Goal: Task Accomplishment & Management: Complete application form

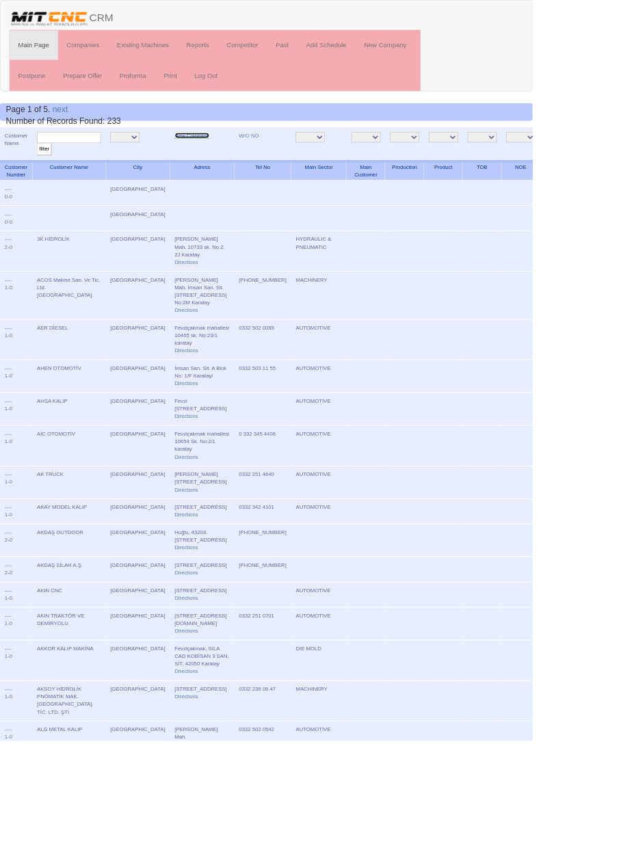
click at [204, 157] on link "New Company" at bounding box center [224, 158] width 40 height 7
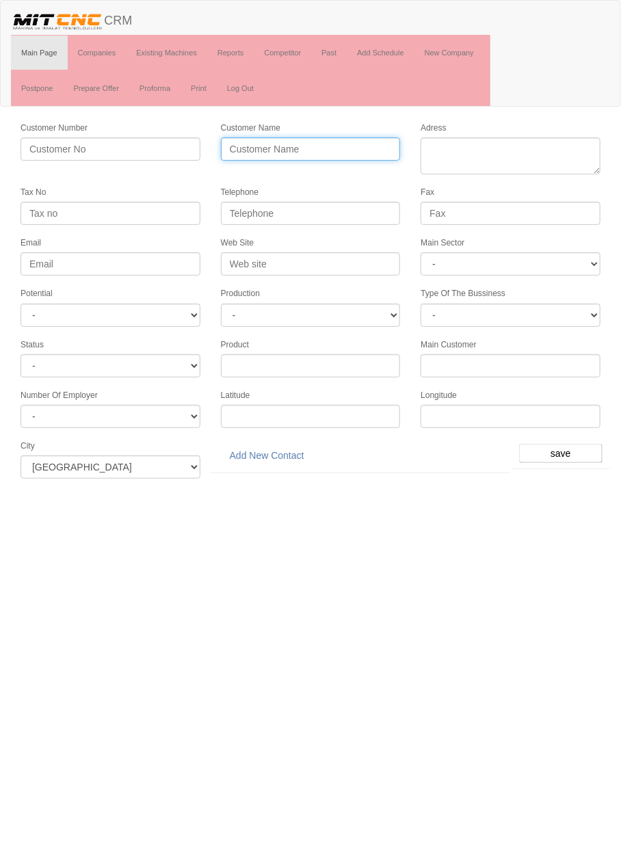
click at [271, 148] on input "Customer Name" at bounding box center [311, 148] width 180 height 23
type input "ALİSRA OTOMOTİV"
click at [387, 144] on input "ALİSRA OTOMOTİV" at bounding box center [311, 148] width 180 height 23
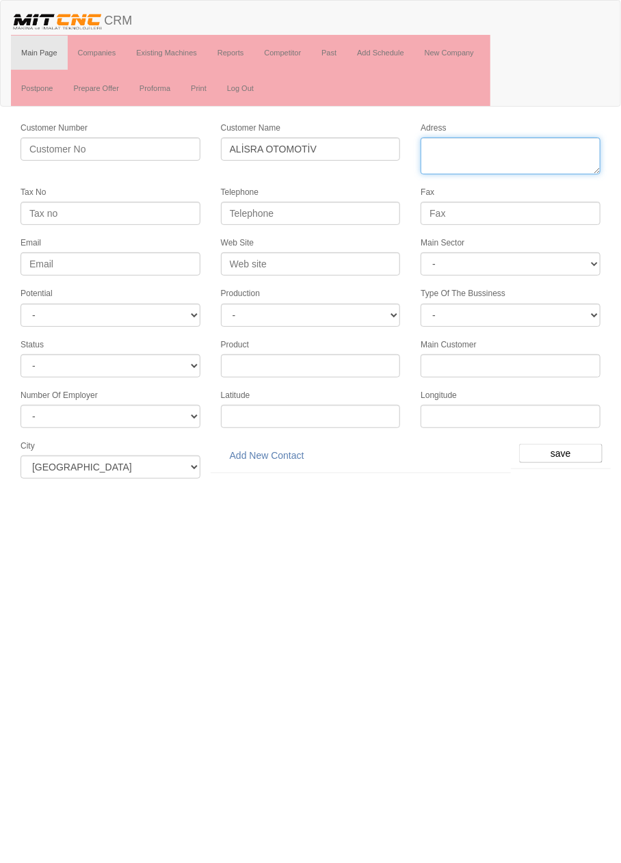
paste textarea "Fevzi Çakmak Mah., Kobisan 3 Sanayi Sit. Sıla Cad. No:73/AC Karatay"
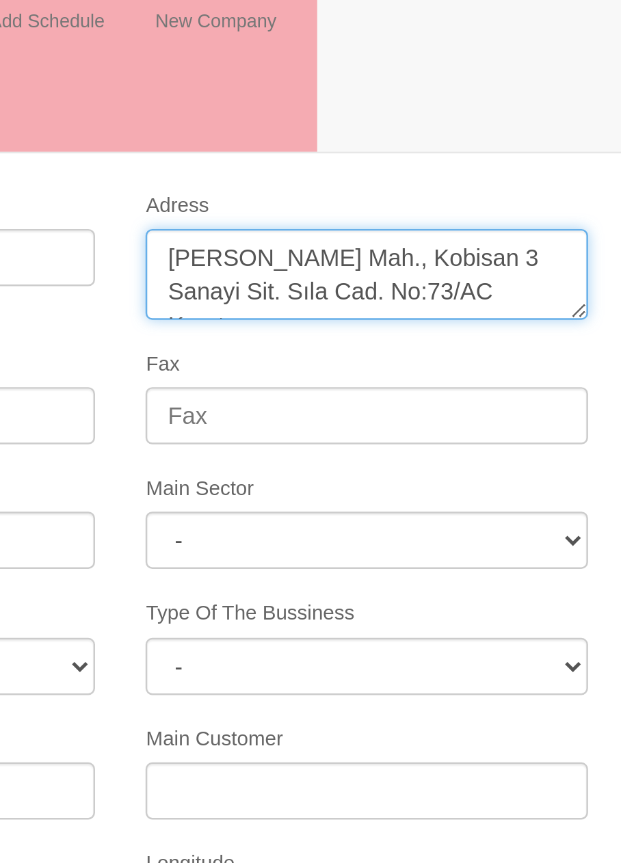
click at [518, 148] on textarea "Adress" at bounding box center [510, 155] width 180 height 37
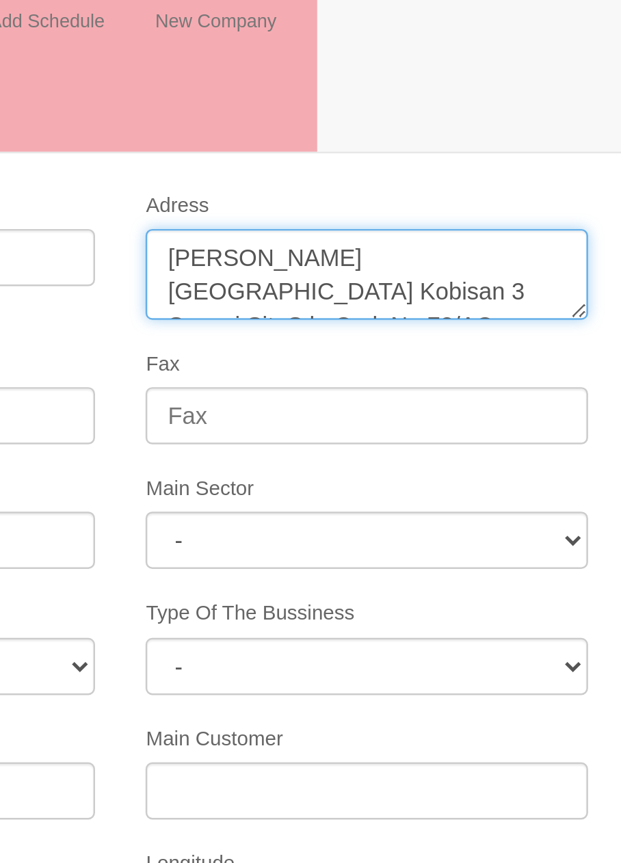
click at [541, 148] on textarea "Adress" at bounding box center [510, 155] width 180 height 37
click at [473, 161] on textarea "Adress" at bounding box center [510, 155] width 180 height 37
click at [539, 150] on textarea "Adress" at bounding box center [510, 155] width 180 height 37
click at [574, 149] on textarea "Adress" at bounding box center [510, 155] width 180 height 37
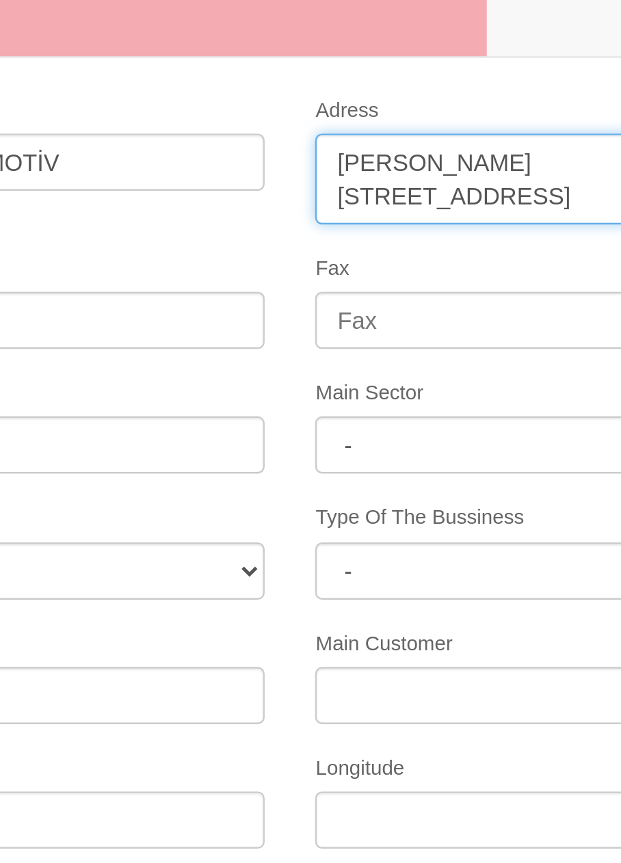
type textarea "[PERSON_NAME][STREET_ADDRESS]"
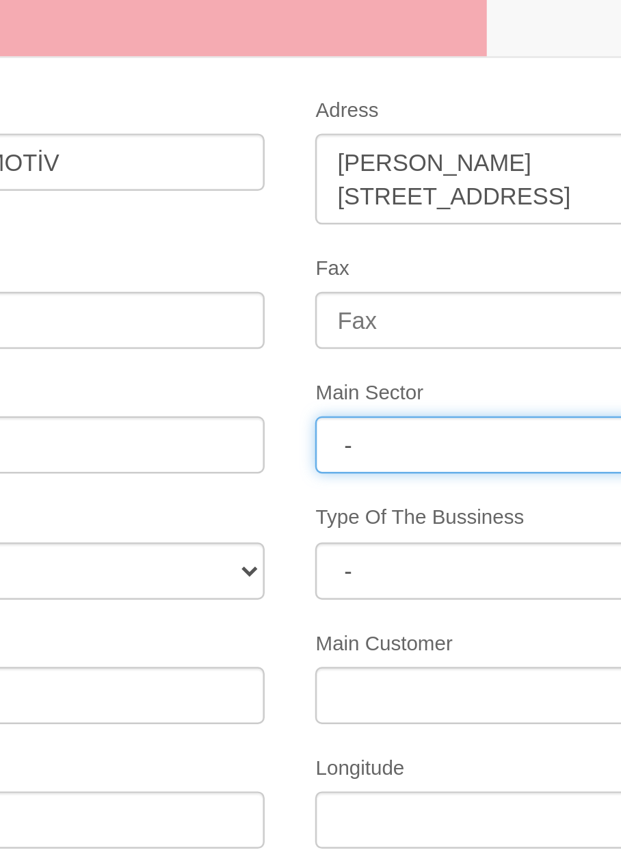
click at [508, 258] on select "- DIE MOLD MACHINERY DEFENCE ELECTRICAL COMPONENTS MEDICAL TOOL MANUFACTURING J…" at bounding box center [510, 263] width 180 height 23
select select "370"
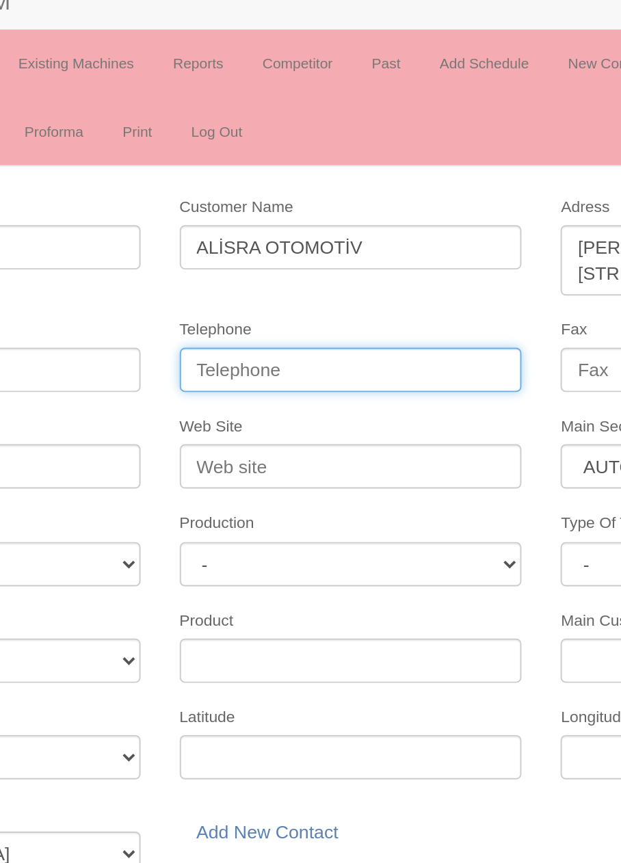
click at [351, 206] on input "Telephone" at bounding box center [311, 213] width 180 height 23
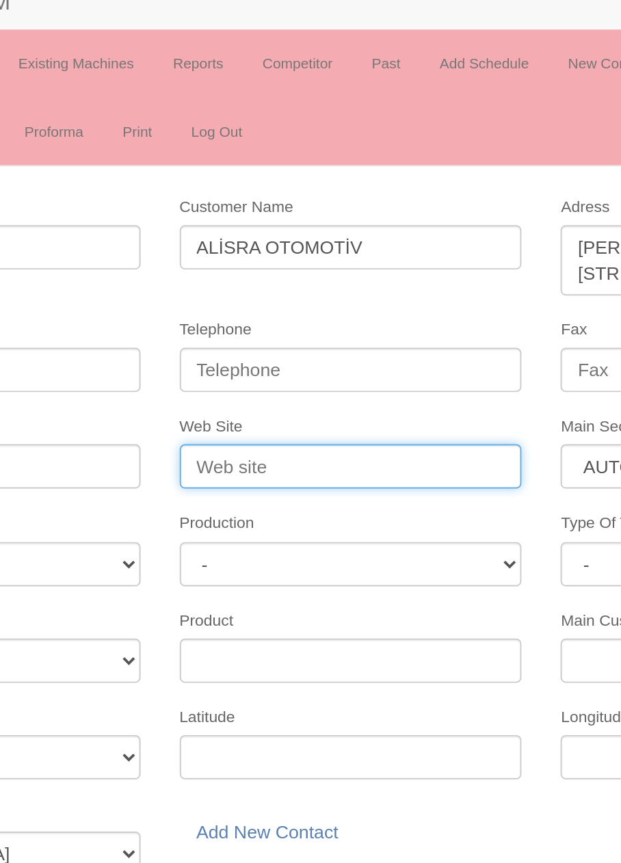
click at [325, 260] on input "Web Site" at bounding box center [311, 263] width 180 height 23
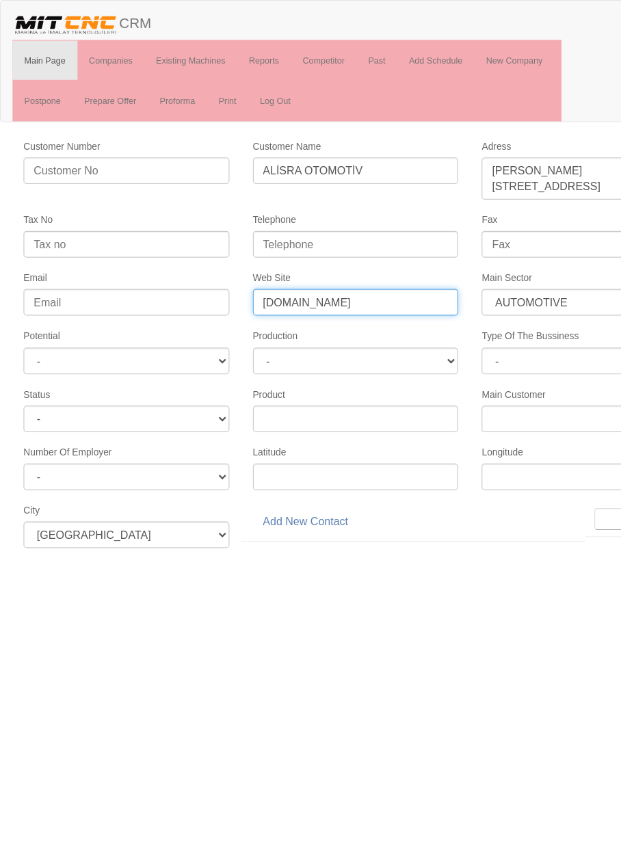
type input "www.alisraotomotiv.com"
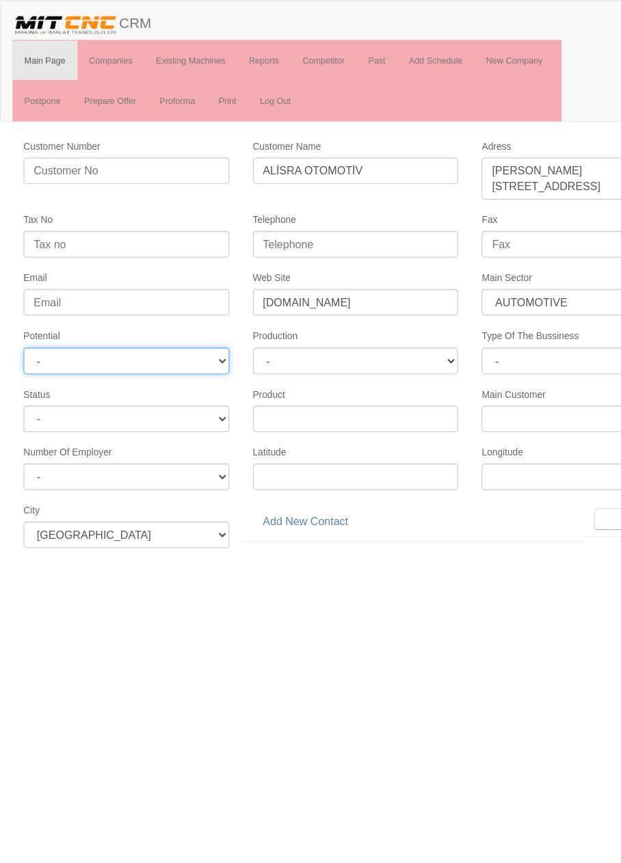
click at [45, 310] on select "- A1 A2 A3 B1 B2 B3 C1 C2 C3" at bounding box center [111, 315] width 180 height 23
select select "6"
click at [535, 450] on input "save" at bounding box center [560, 453] width 83 height 19
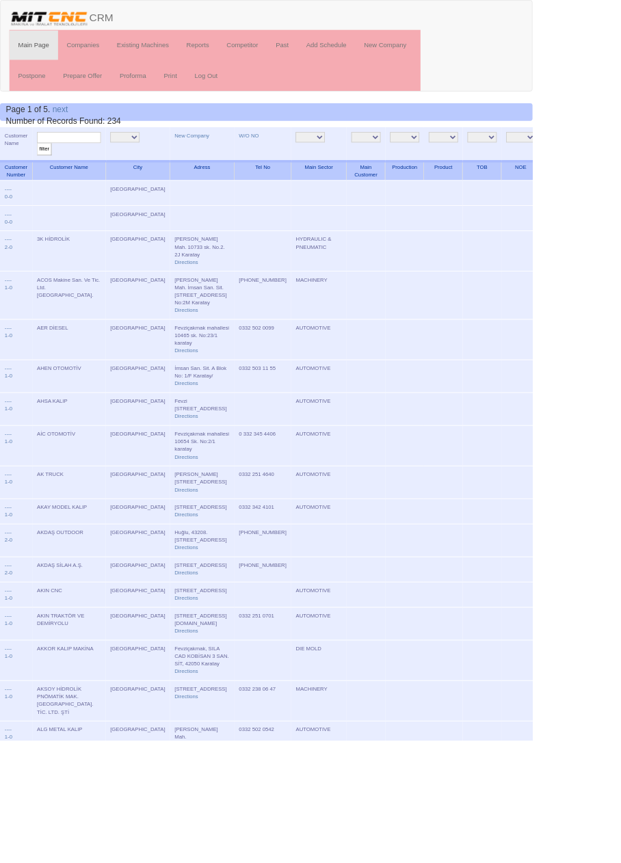
click at [85, 159] on input "text" at bounding box center [80, 160] width 75 height 13
type input "Alisra"
click at [43, 167] on input "filter" at bounding box center [51, 174] width 17 height 14
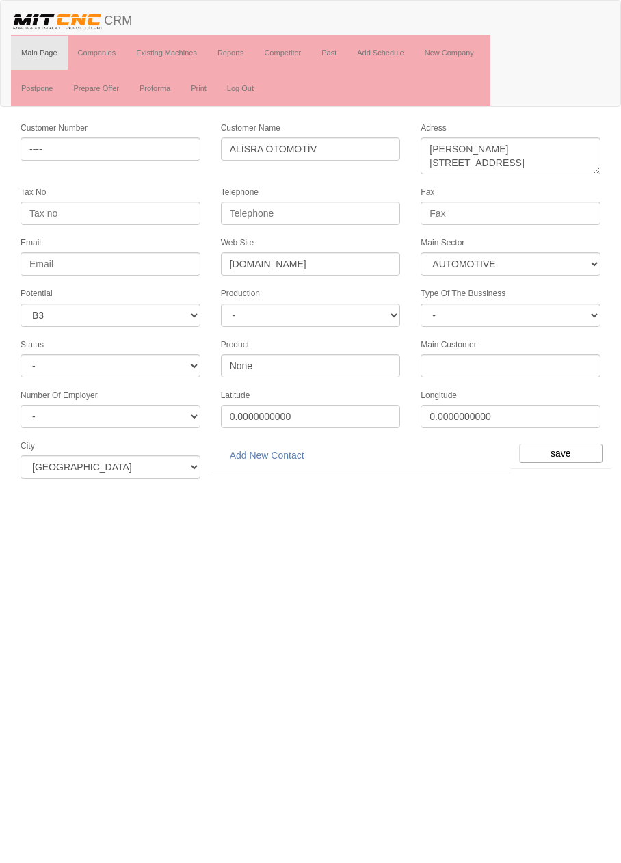
select select "370"
select select "6"
click at [287, 449] on link "Add New Contact" at bounding box center [267, 455] width 92 height 23
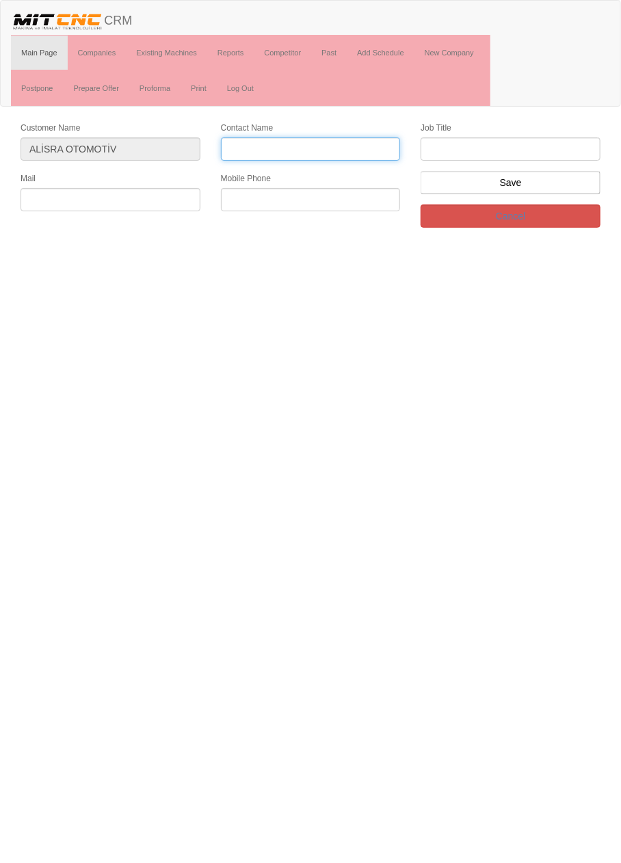
click at [243, 145] on input "Contact Name" at bounding box center [311, 148] width 180 height 23
type input "[PERSON_NAME]"
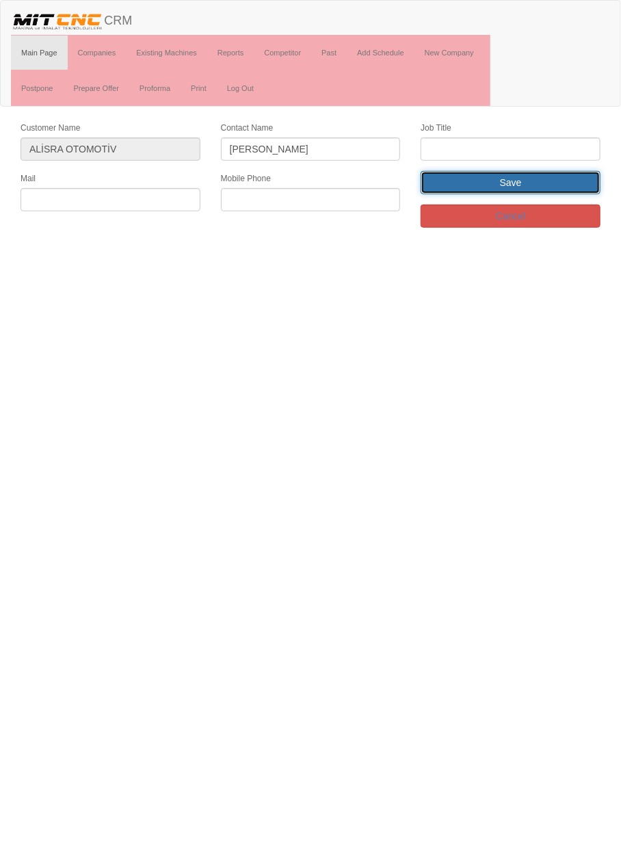
click at [564, 174] on input "Save" at bounding box center [510, 182] width 180 height 23
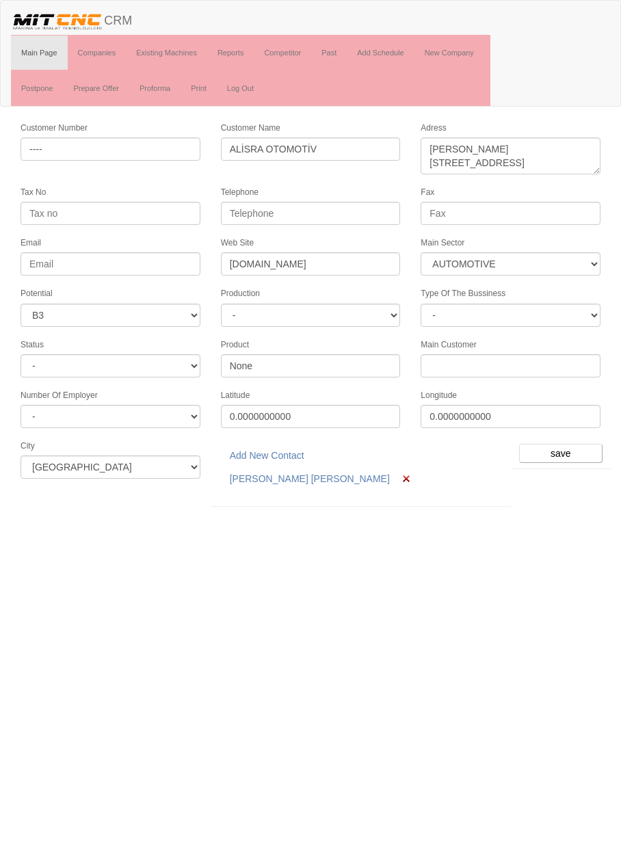
select select "370"
select select "6"
click at [263, 470] on link "Ali Şan Altan" at bounding box center [310, 478] width 178 height 23
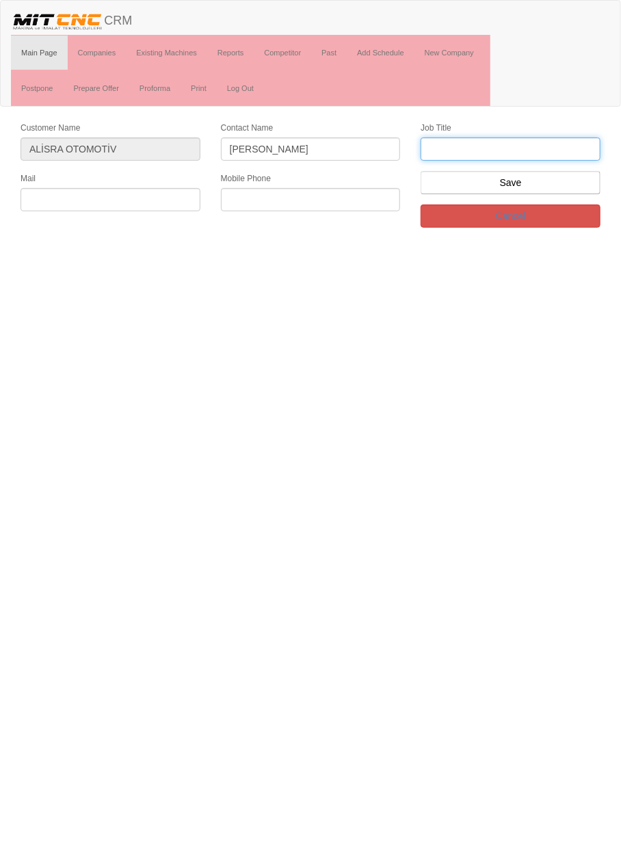
click at [567, 148] on input "text" at bounding box center [510, 148] width 180 height 23
type input "Genel müdür"
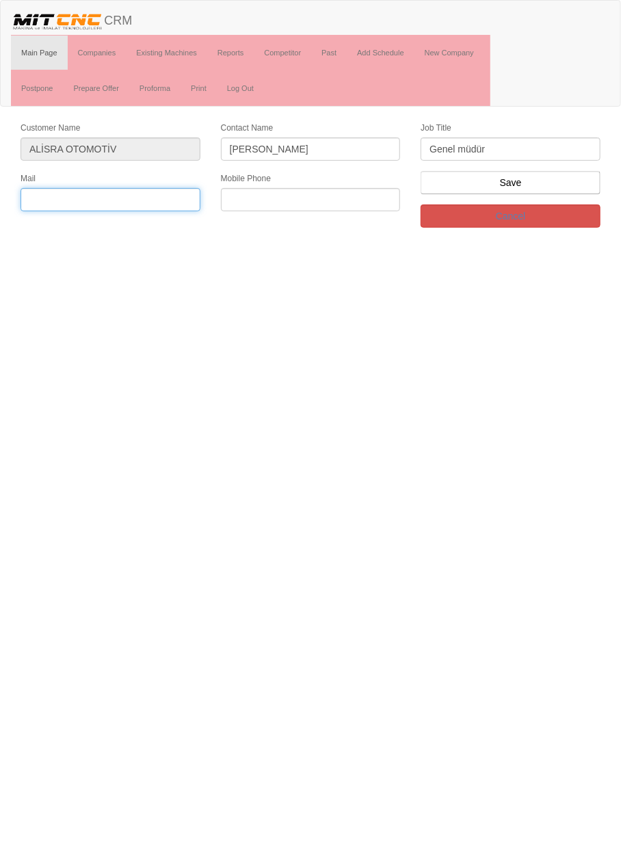
paste input "info@alisraotomotiv.com"
type input "info@alisraotomotiv.com"
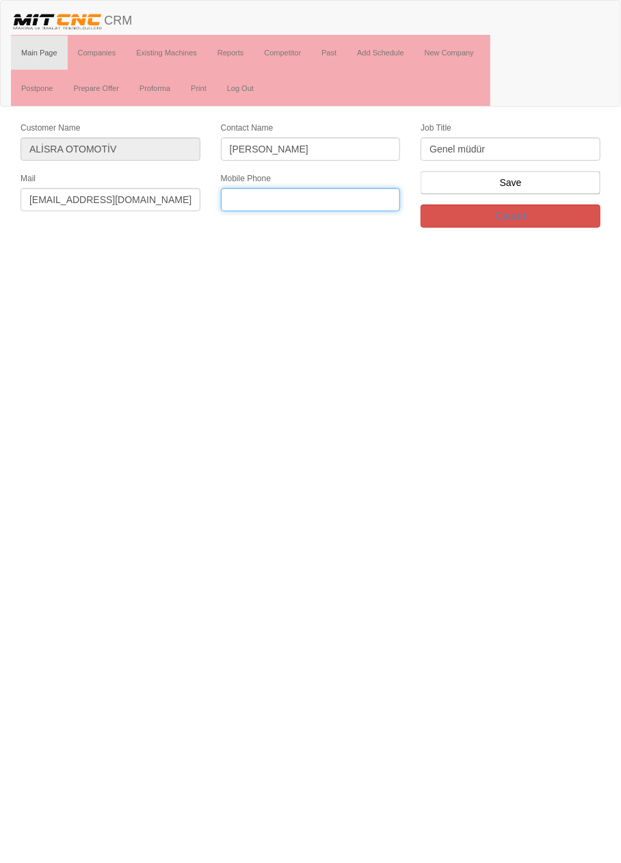
paste input "0541 37 777 37"
click at [286, 199] on input "0541 37 777 37" at bounding box center [311, 199] width 180 height 23
click at [271, 199] on input "0541 37 77737" at bounding box center [311, 199] width 180 height 23
type input "0541 377 7737"
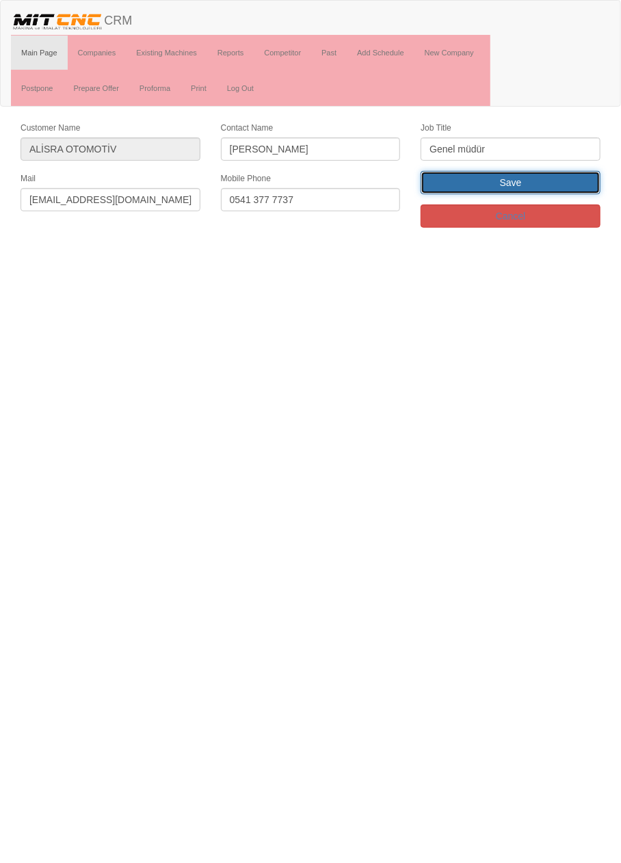
click at [471, 188] on input "Save" at bounding box center [510, 182] width 180 height 23
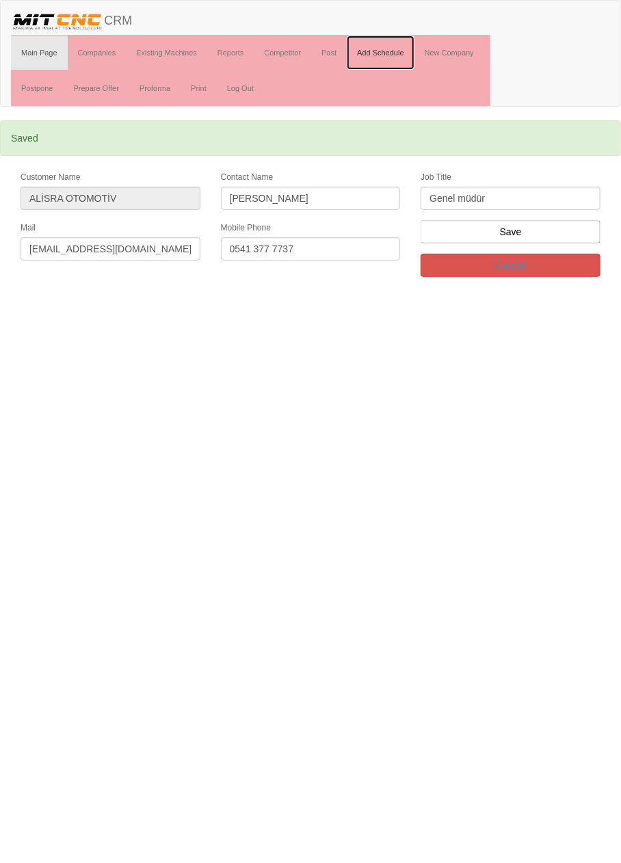
click at [378, 51] on link "Add Schedule" at bounding box center [381, 53] width 68 height 34
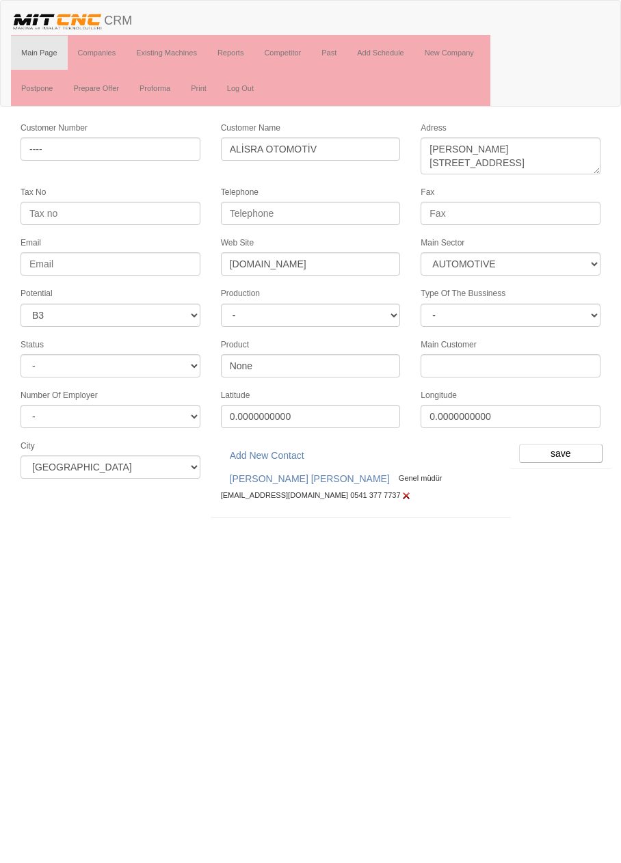
select select "370"
select select "6"
click at [562, 446] on input "save" at bounding box center [560, 453] width 83 height 19
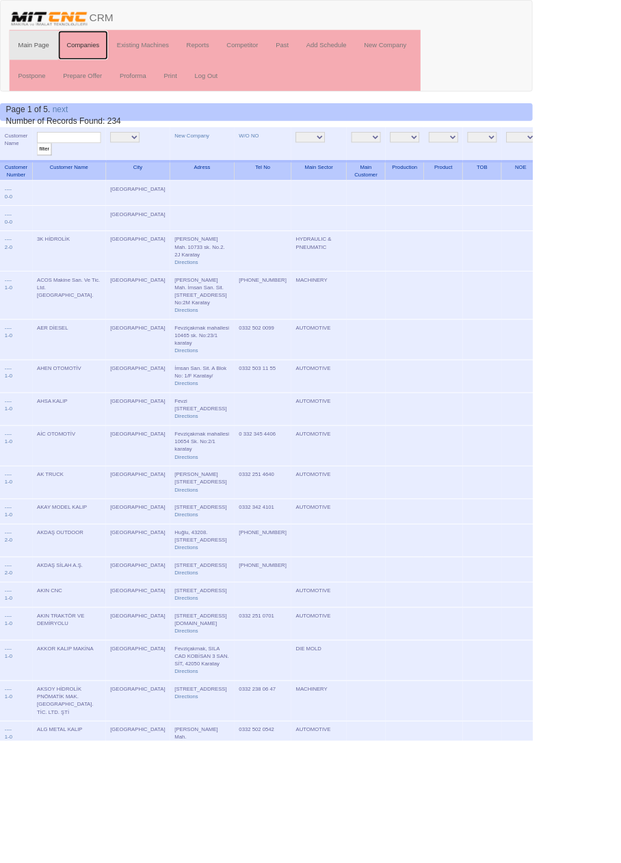
click at [96, 51] on link "Companies" at bounding box center [97, 53] width 59 height 34
click at [83, 163] on input "text" at bounding box center [80, 160] width 75 height 13
type input "Rove"
click at [43, 167] on input "filter" at bounding box center [51, 174] width 17 height 14
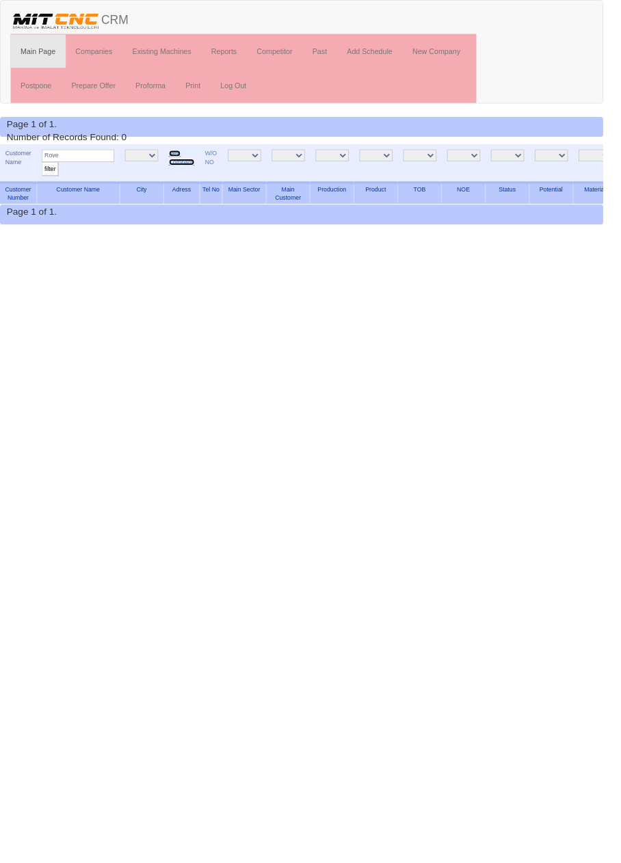
click at [179, 157] on link "New Company" at bounding box center [187, 163] width 27 height 16
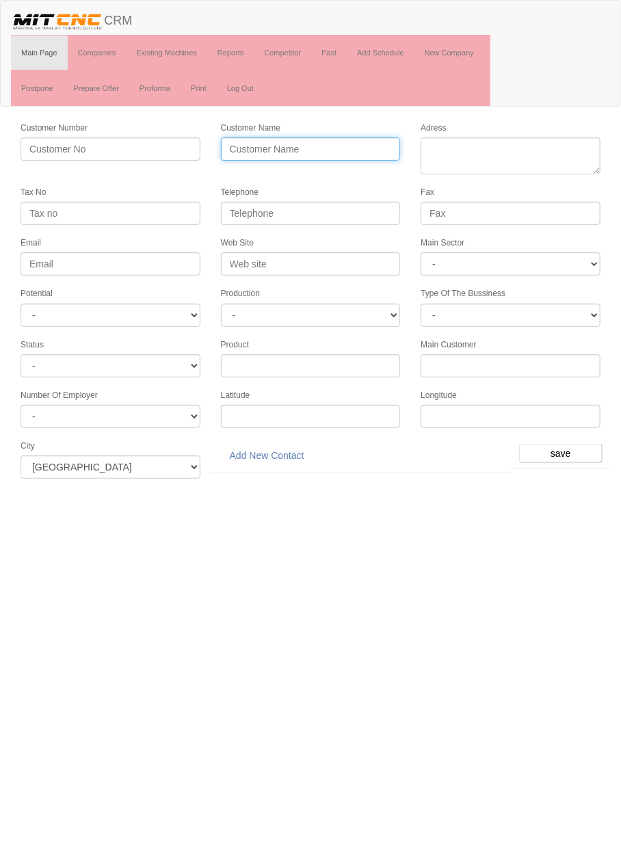
click at [295, 146] on input "Customer Name" at bounding box center [311, 148] width 180 height 23
type input "ROVELSAN OTOMOTİV"
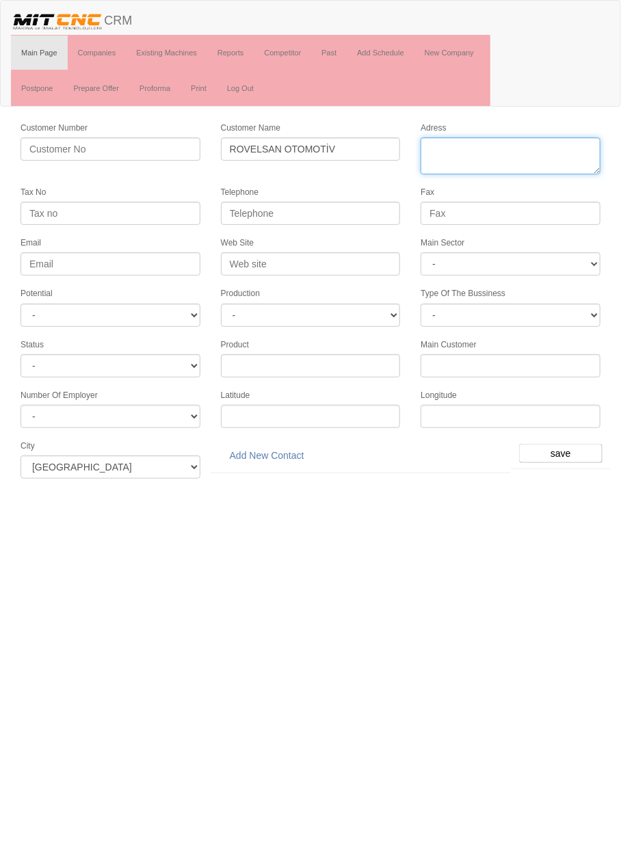
click at [514, 148] on textarea "Adress" at bounding box center [510, 155] width 180 height 37
paste textarea "Fevzi Çakmak Mah. 10758. Sok. No: 1/e Karatay / Konya"
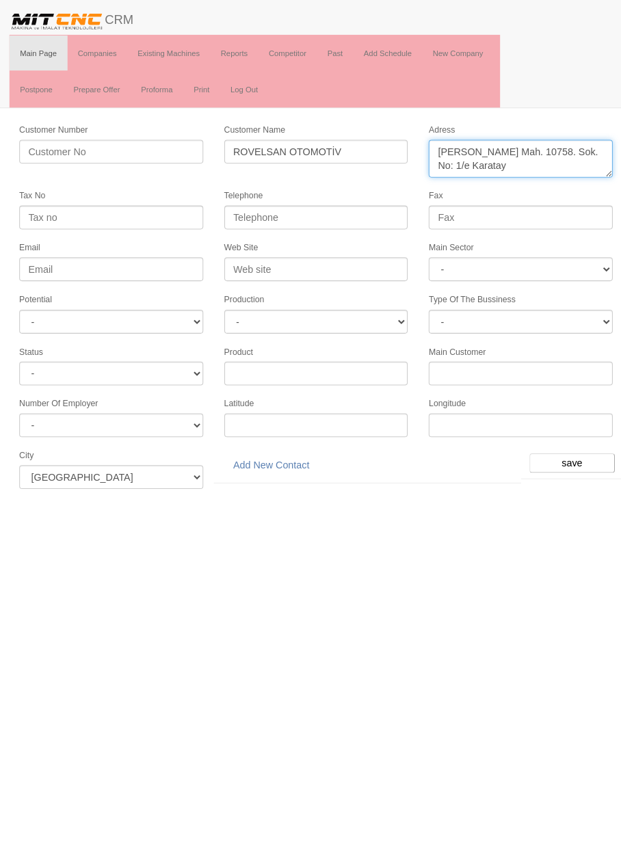
type textarea "Fevzi Çakmak Mah. 10758. Sok. No: 1/e Karatay"
click at [357, 208] on input "Telephone" at bounding box center [311, 213] width 180 height 23
paste input "332) 345 07 86"
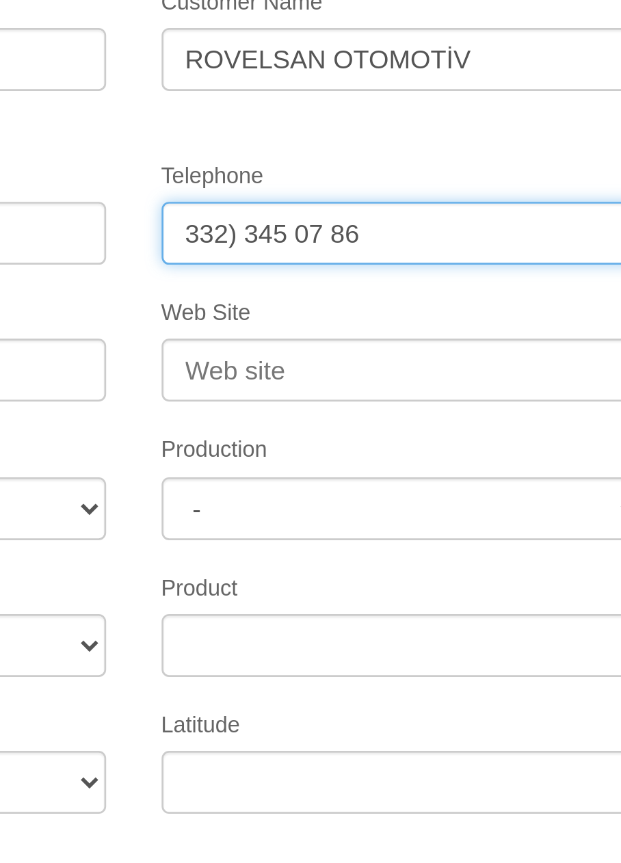
click at [285, 211] on input "332) 345 07 86" at bounding box center [311, 213] width 180 height 23
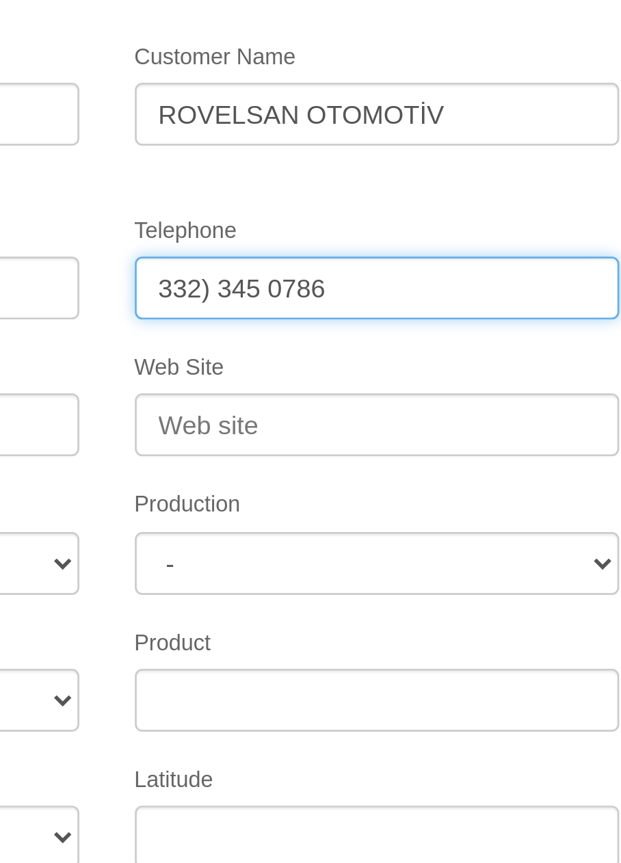
click at [249, 211] on input "332) 345 0786" at bounding box center [311, 213] width 180 height 23
click at [230, 209] on input "332 345 0786" at bounding box center [311, 213] width 180 height 23
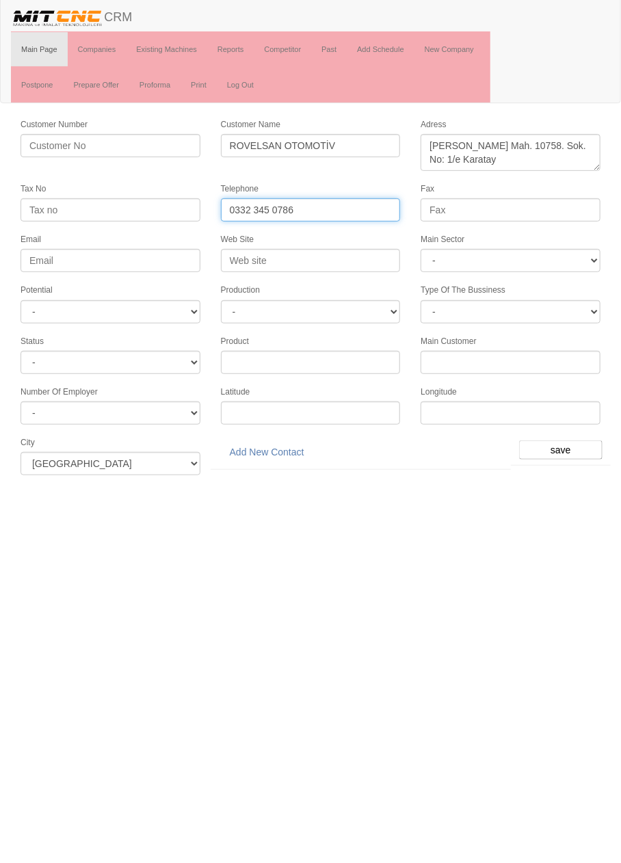
type input "0332 345 0786"
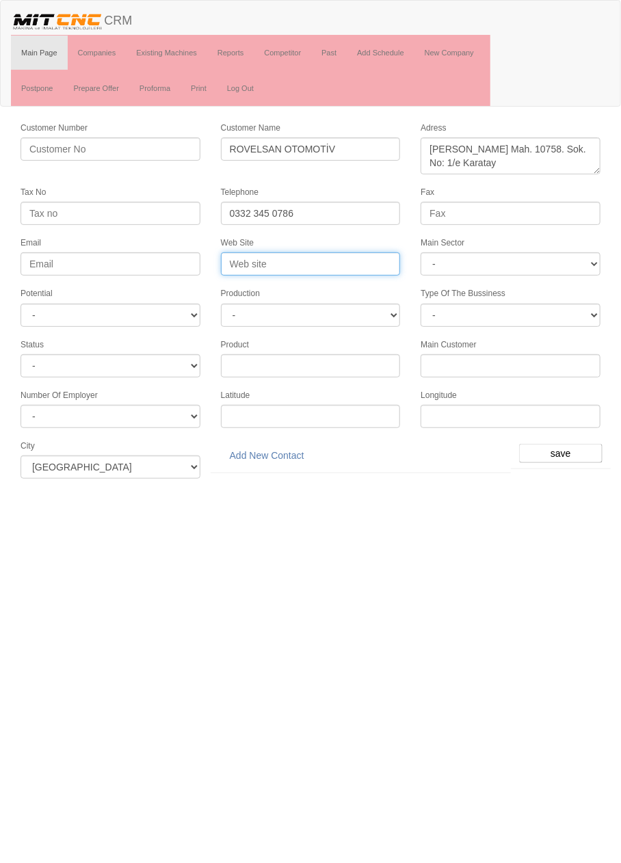
click at [332, 261] on input "Web Site" at bounding box center [311, 263] width 180 height 23
type input "rovelsan.com.tr"
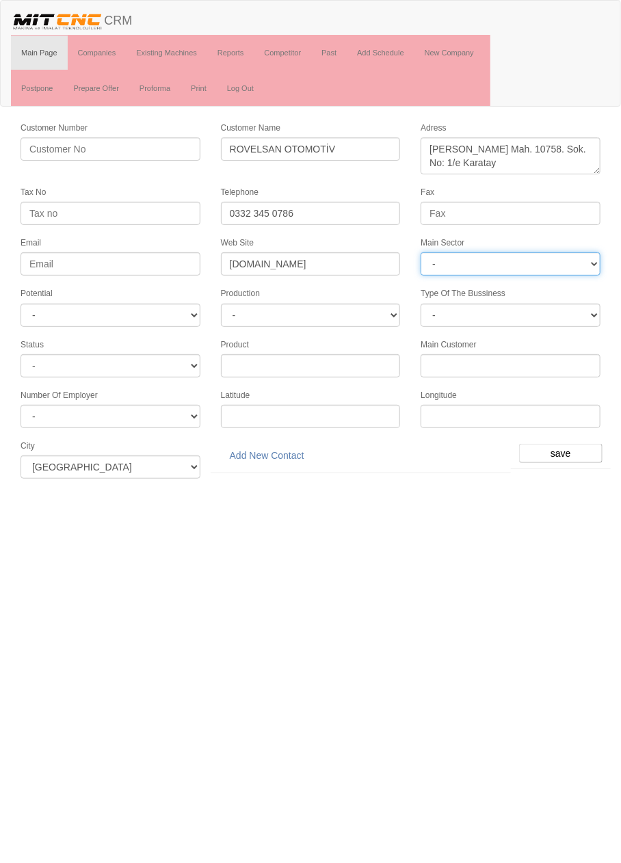
click at [529, 260] on select "- DIE MOLD MACHINERY DEFENCE ELECTRICAL COMPONENTS MEDICAL TOOL MANUFACTURING J…" at bounding box center [510, 263] width 180 height 23
select select "370"
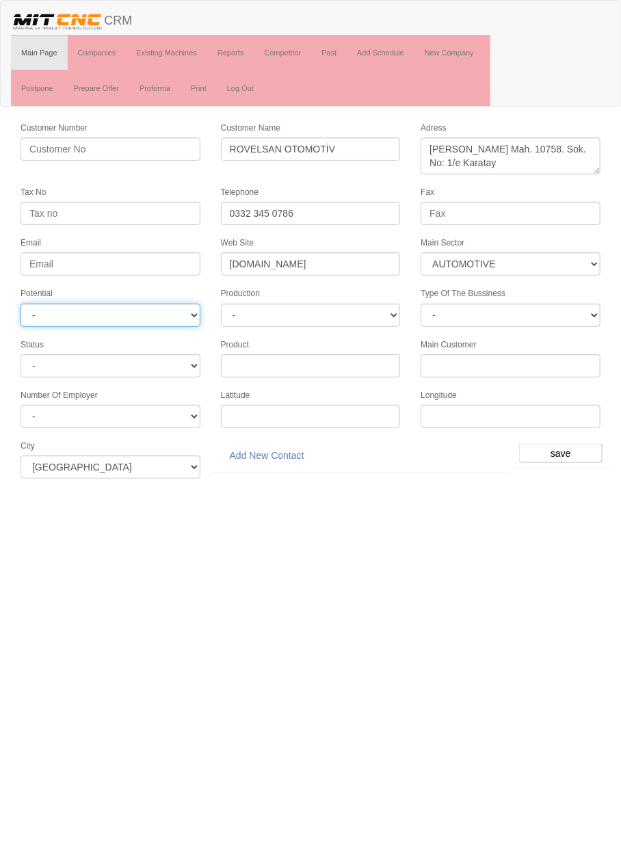
click at [168, 308] on select "- A1 A2 A3 B1 B2 B3 C1 C2 C3" at bounding box center [111, 315] width 180 height 23
select select "6"
click at [562, 446] on input "save" at bounding box center [560, 453] width 83 height 19
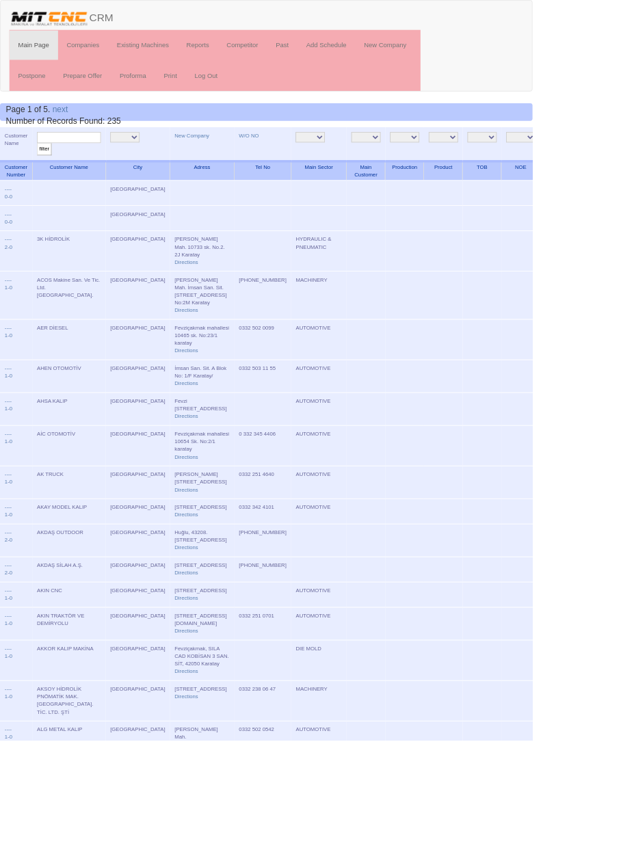
click at [109, 159] on input "text" at bounding box center [80, 160] width 75 height 13
type input "rovel"
click at [43, 167] on input "filter" at bounding box center [51, 174] width 17 height 14
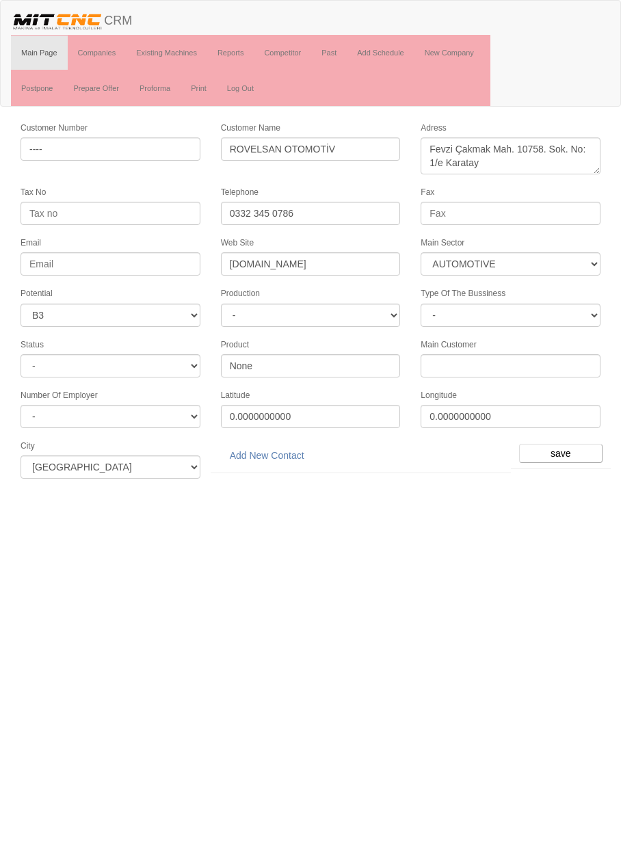
select select "370"
select select "6"
click at [274, 449] on link "Add New Contact" at bounding box center [267, 455] width 92 height 23
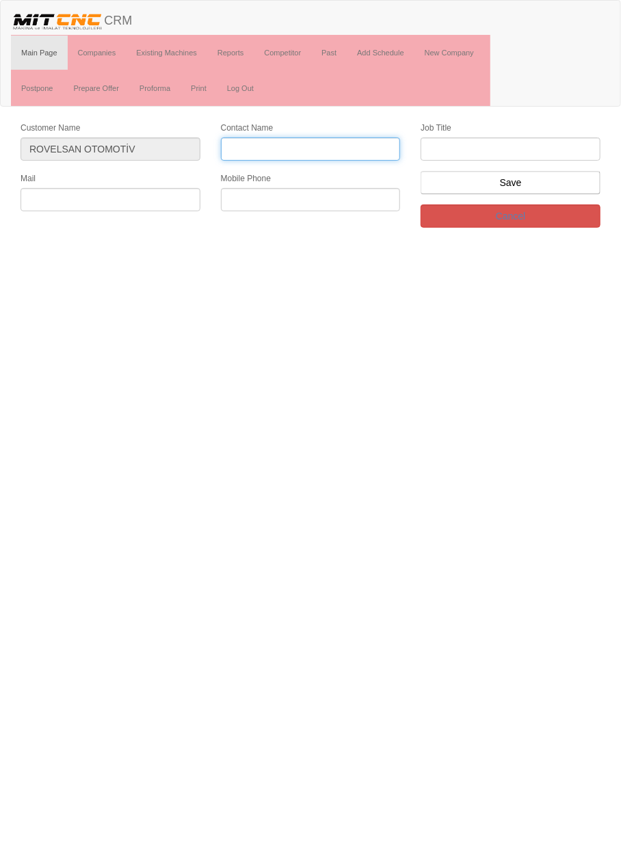
click at [341, 148] on input "Contact Name" at bounding box center [311, 148] width 180 height 23
type input "[PERSON_NAME] karakule"
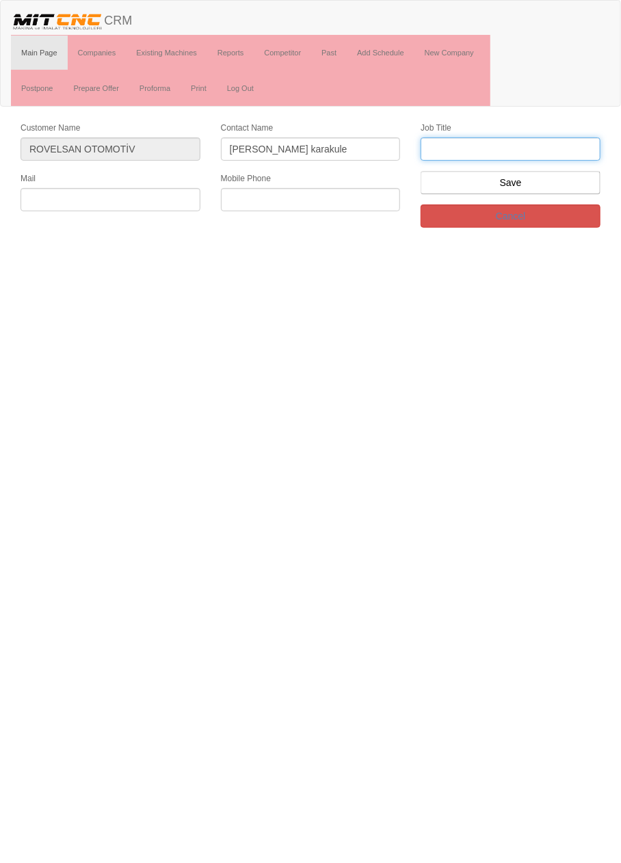
click at [543, 144] on input "text" at bounding box center [510, 148] width 180 height 23
type input "genel müdür"
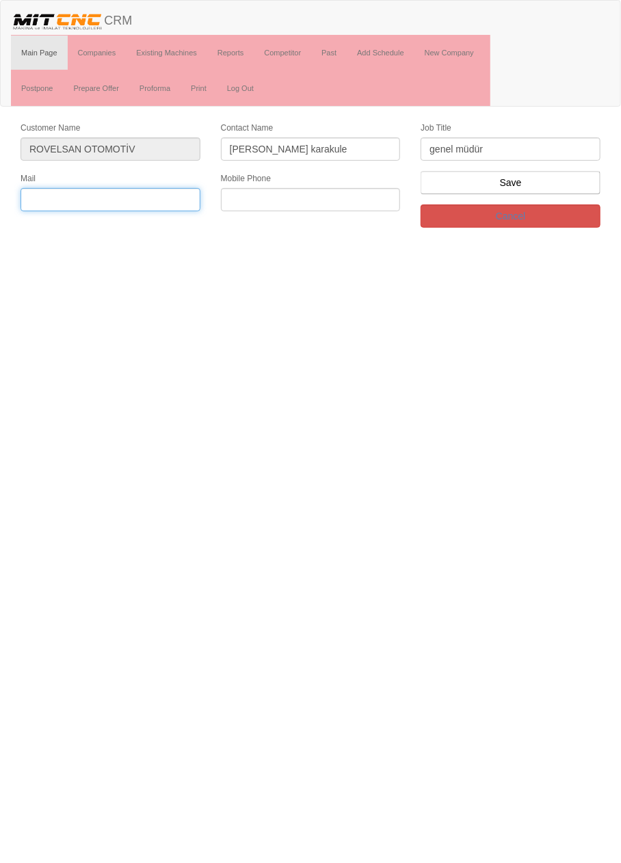
click at [130, 195] on input "text" at bounding box center [111, 199] width 180 height 23
paste input "rovelsan@rovelsan.com.tr"
type input "rovelsan@rovelsan.com.tr"
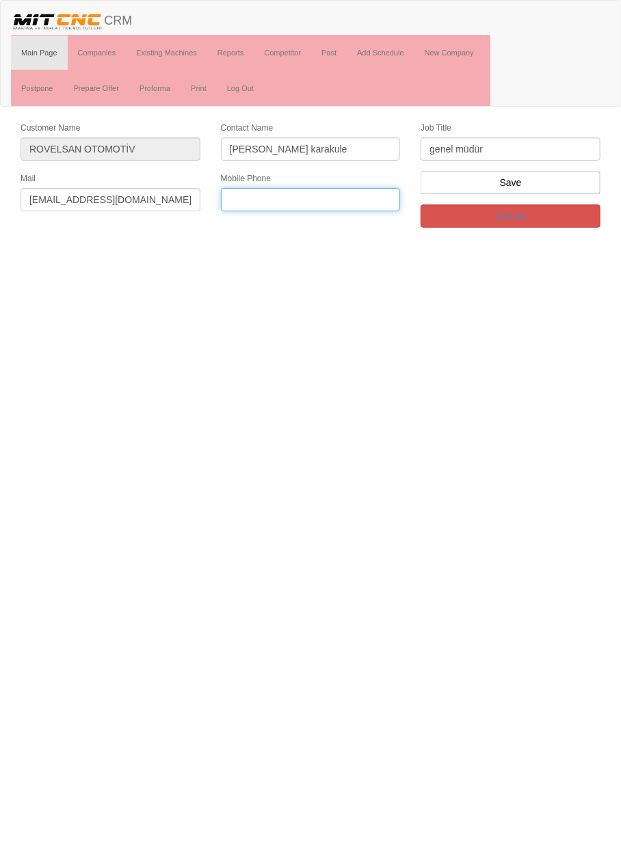
click at [351, 198] on input "text" at bounding box center [311, 199] width 180 height 23
paste input "0332 345 07 86"
click at [280, 202] on input "0332 345 07 86" at bounding box center [311, 199] width 180 height 23
click at [290, 193] on input "0332 345 07 86" at bounding box center [311, 199] width 180 height 23
type input "0332 345 0786"
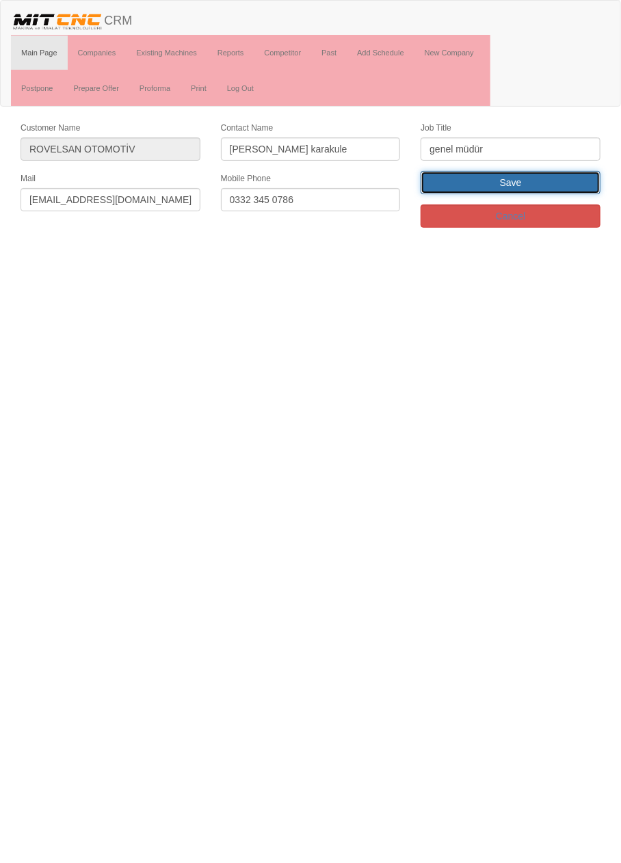
click at [546, 188] on input "Save" at bounding box center [510, 182] width 180 height 23
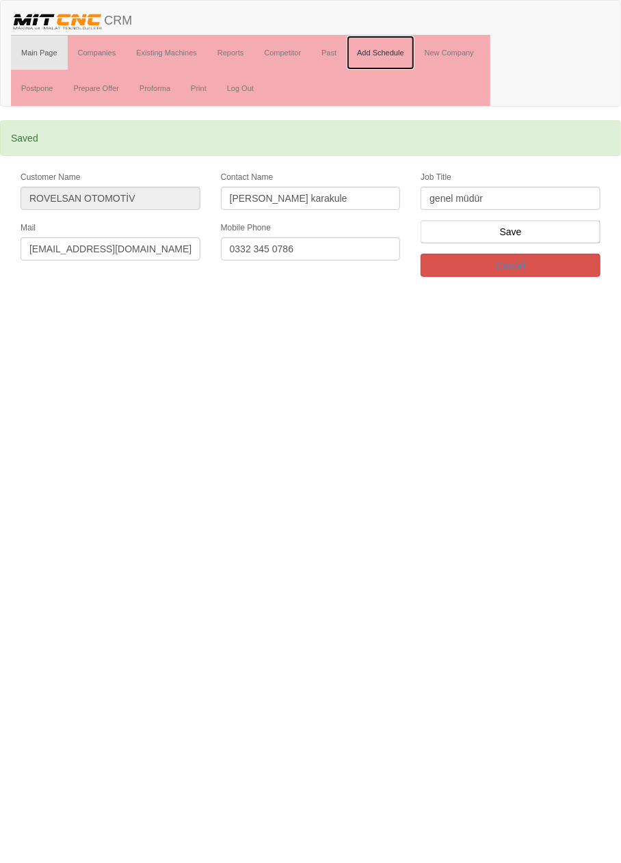
click at [392, 53] on link "Add Schedule" at bounding box center [381, 53] width 68 height 34
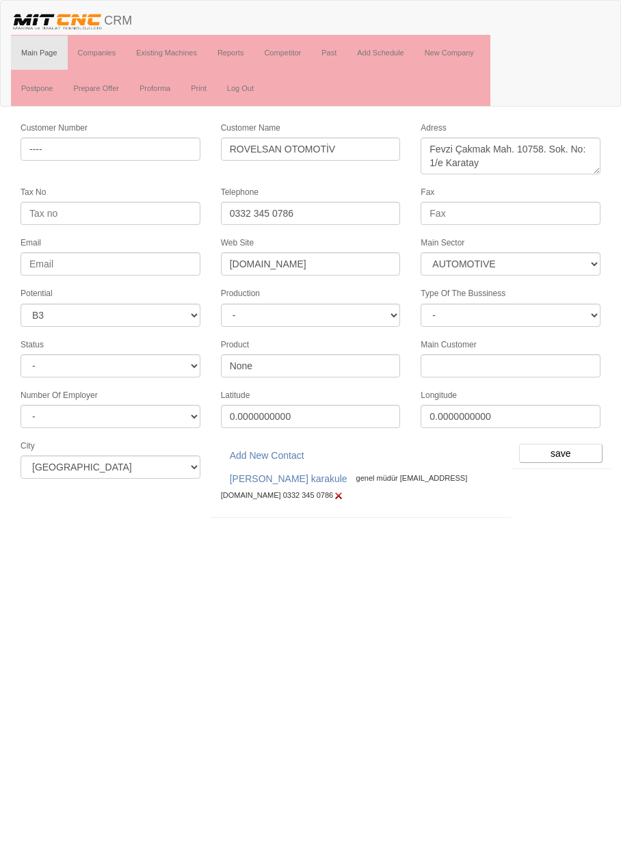
select select "370"
select select "6"
click at [569, 444] on input "save" at bounding box center [560, 453] width 83 height 19
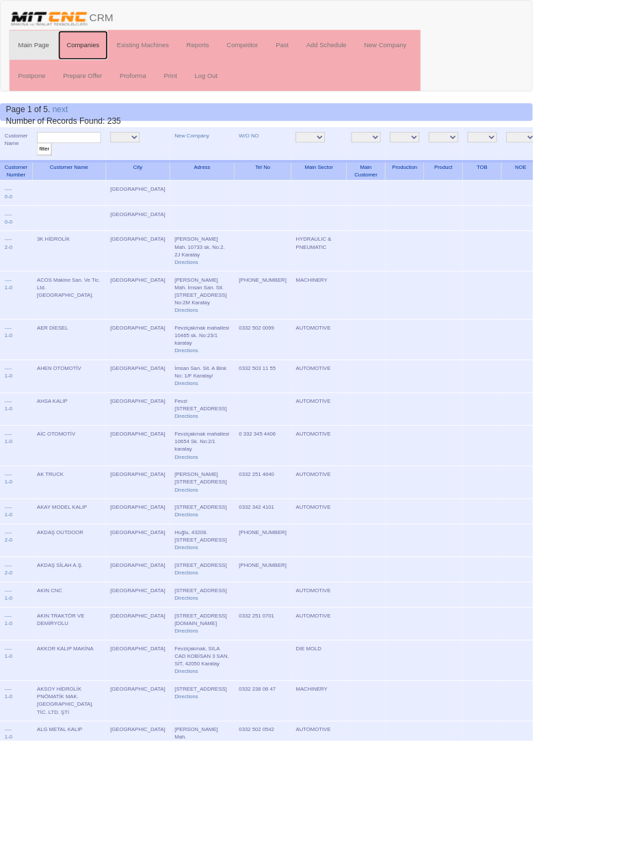
click at [95, 52] on link "Companies" at bounding box center [97, 53] width 59 height 34
click at [210, 158] on link "New Company" at bounding box center [224, 158] width 40 height 7
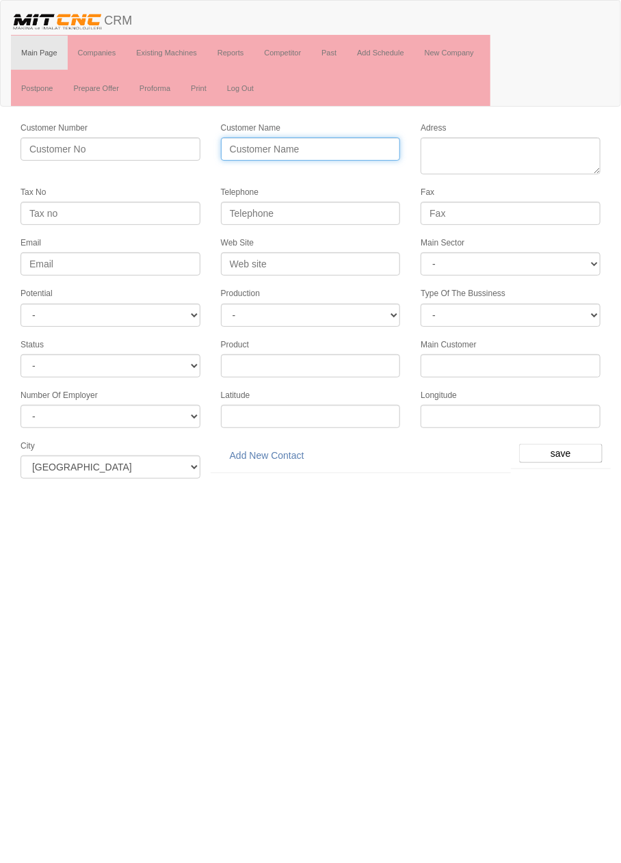
click at [289, 148] on input "Customer Name" at bounding box center [311, 148] width 180 height 23
click at [349, 145] on input "BEYKAP" at bounding box center [311, 148] width 180 height 23
type input "BEYKAP OTOMOTİV"
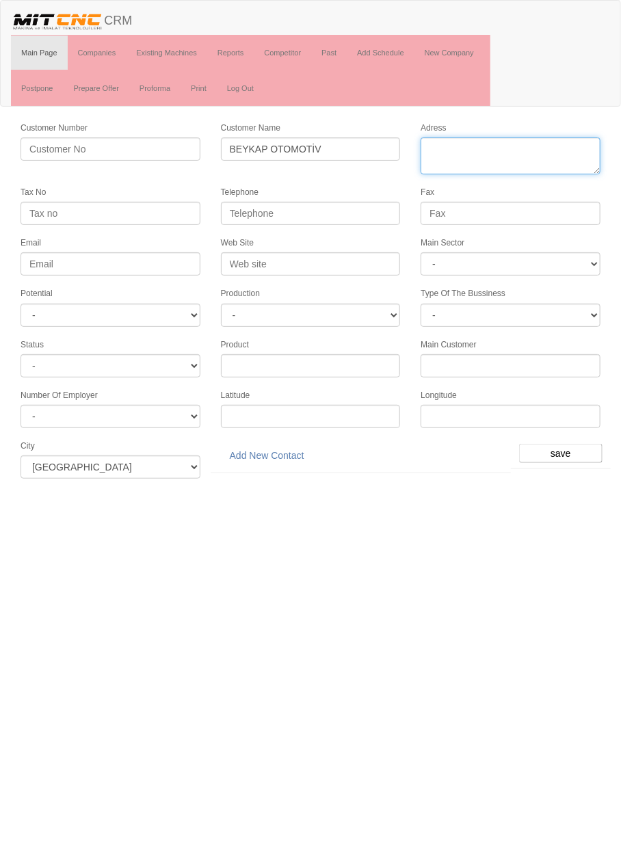
click at [494, 145] on textarea "Adress" at bounding box center [510, 155] width 180 height 37
paste textarea "Uzman Sanayi Siresi Horozluhan Mh. Süha Sk. No:11 Selçuklu"
click at [497, 150] on textarea "Adress" at bounding box center [510, 155] width 180 height 37
click at [524, 148] on textarea "Adress" at bounding box center [510, 155] width 180 height 37
type textarea "Horozluhan Mh. Süha Sk. No:11 Selçuklu"
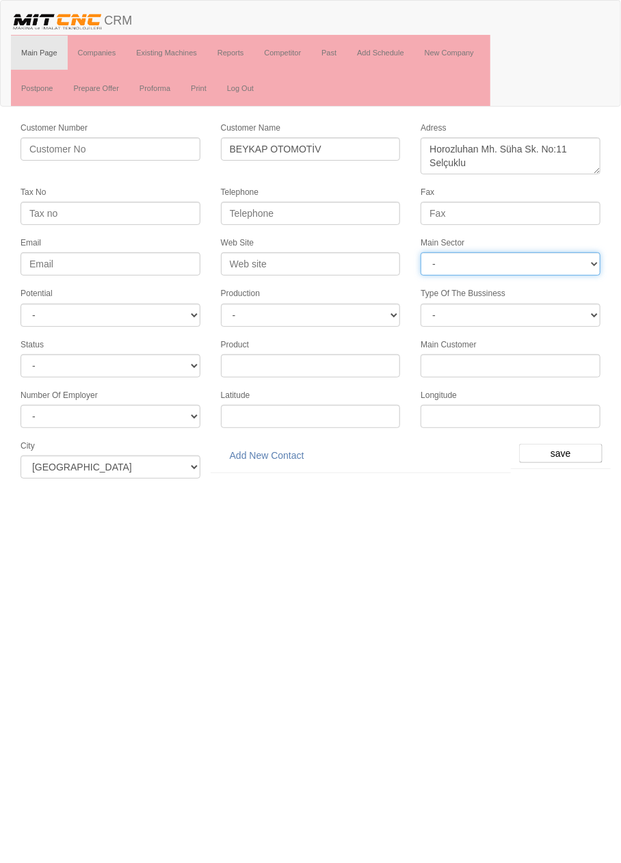
click at [529, 259] on select "- DIE MOLD MACHINERY DEFENCE ELECTRICAL COMPONENTS MEDICAL TOOL MANUFACTURING J…" at bounding box center [510, 263] width 180 height 23
select select "370"
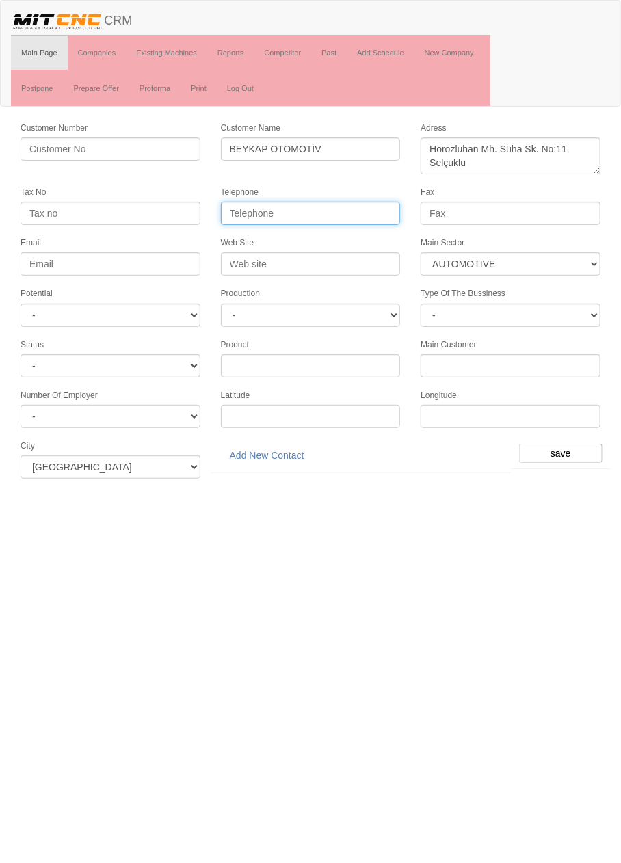
paste input "+90 (332) 345 4 204"
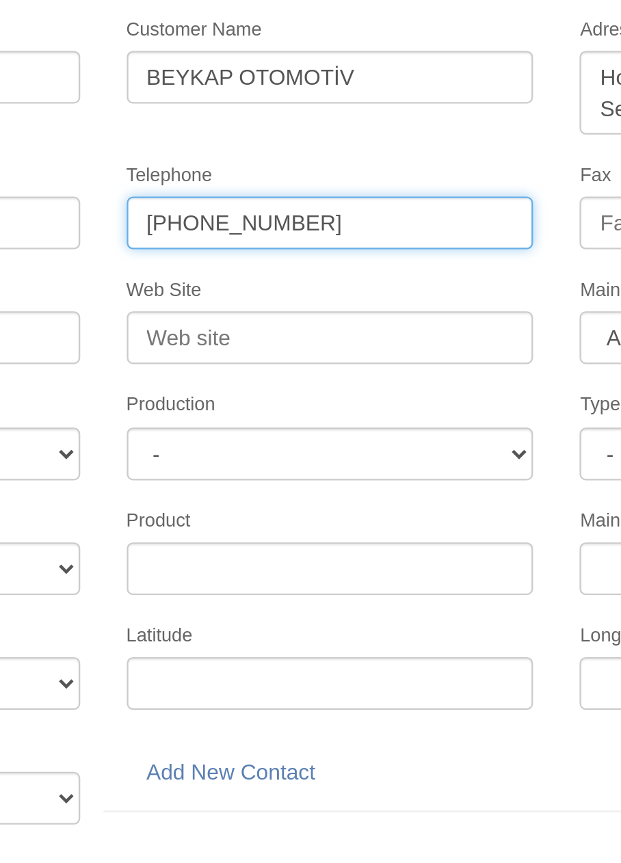
click at [303, 209] on input "+90 (332) 345 4 204" at bounding box center [311, 213] width 180 height 23
click at [271, 209] on input "+90 (332) 345 4204" at bounding box center [311, 213] width 180 height 23
click at [251, 208] on input "+90 (332 345 4204" at bounding box center [311, 213] width 180 height 23
click at [238, 207] on input "+90332 345 4204" at bounding box center [311, 213] width 180 height 23
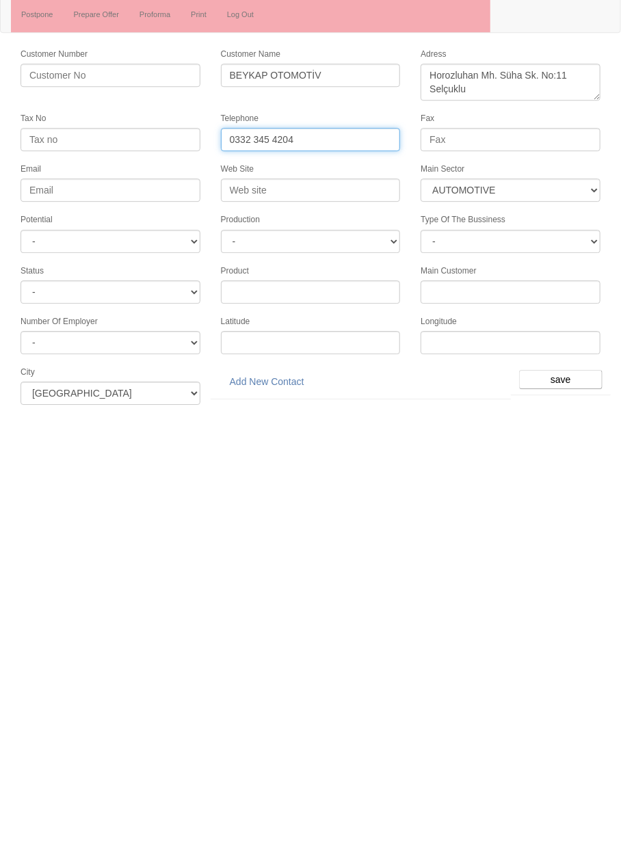
type input "0332 345 4204"
click at [167, 314] on select "- A1 A2 A3 B1 B2 B3 C1 C2 C3" at bounding box center [111, 315] width 180 height 23
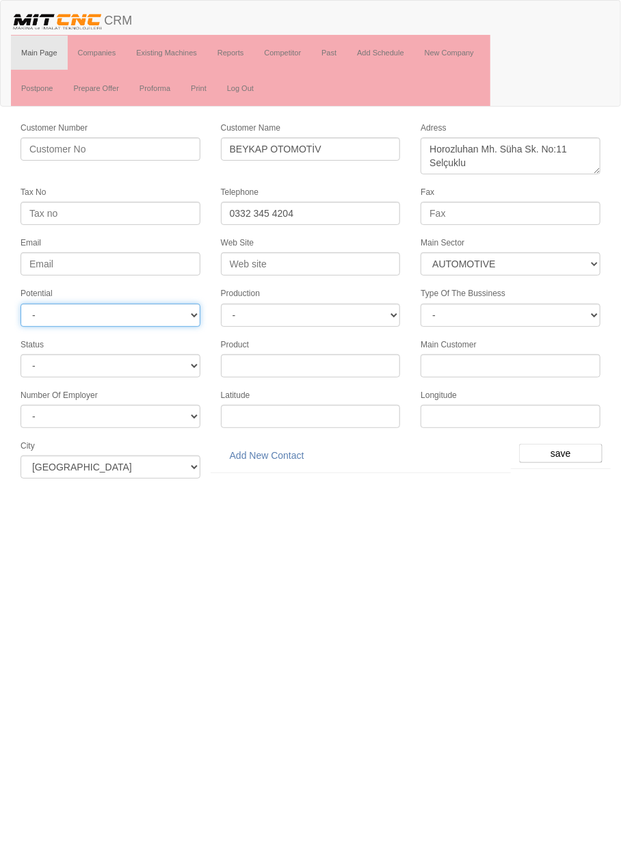
select select "6"
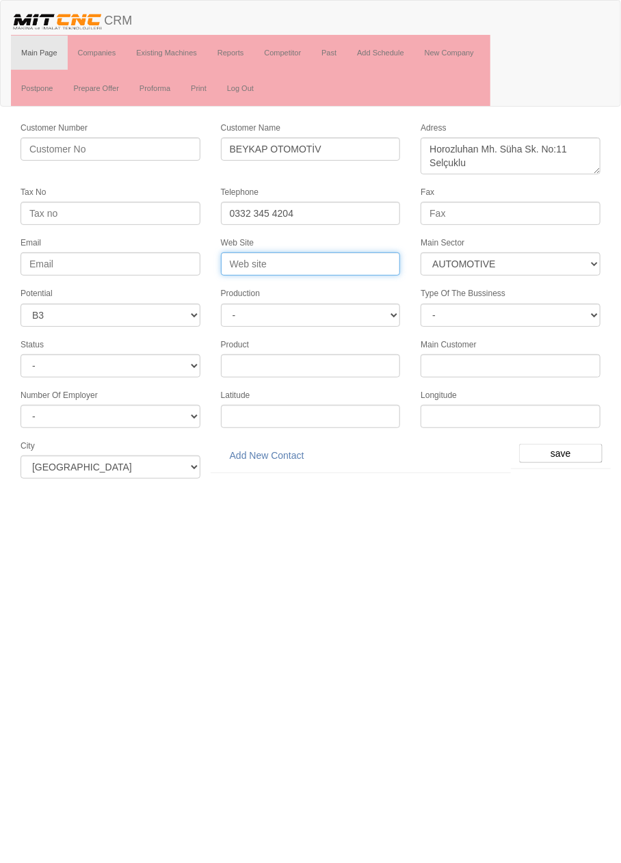
click at [334, 258] on input "Web Site" at bounding box center [311, 263] width 180 height 23
type input "B"
type input "www.beykap.com"
click at [567, 446] on input "save" at bounding box center [560, 453] width 83 height 19
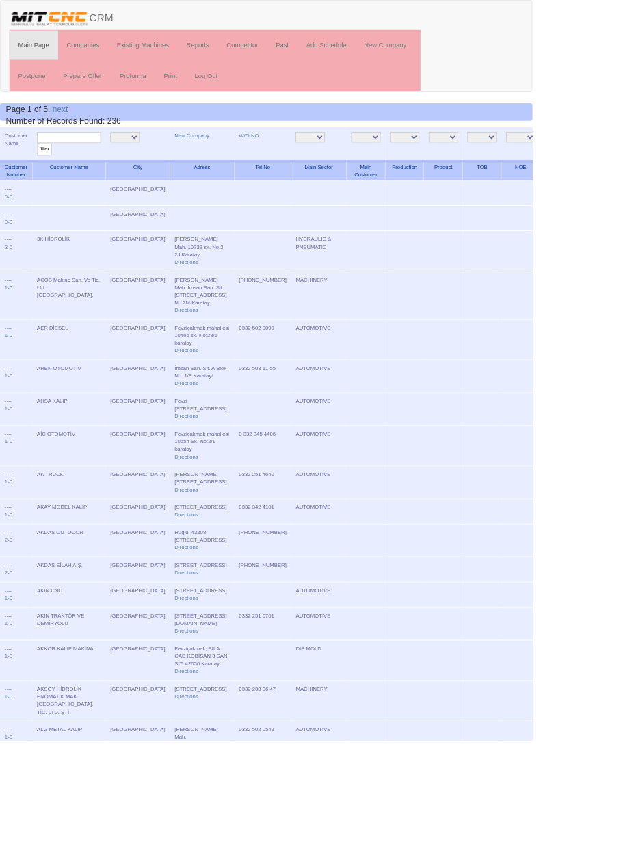
click at [97, 157] on input "text" at bounding box center [80, 160] width 75 height 13
type input "beykap"
click at [43, 167] on input "filter" at bounding box center [51, 174] width 17 height 14
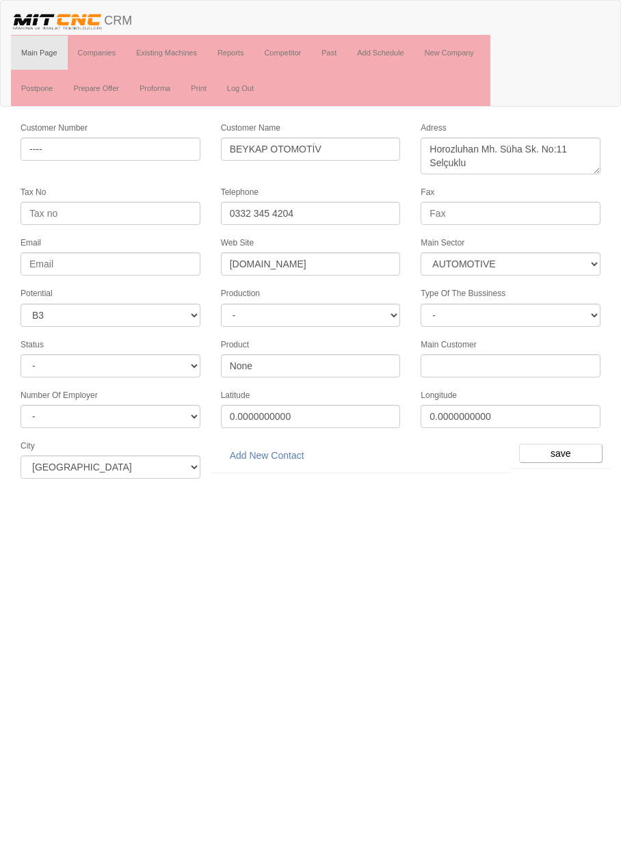
select select "370"
select select "6"
click at [284, 445] on link "Add New Contact" at bounding box center [267, 455] width 92 height 23
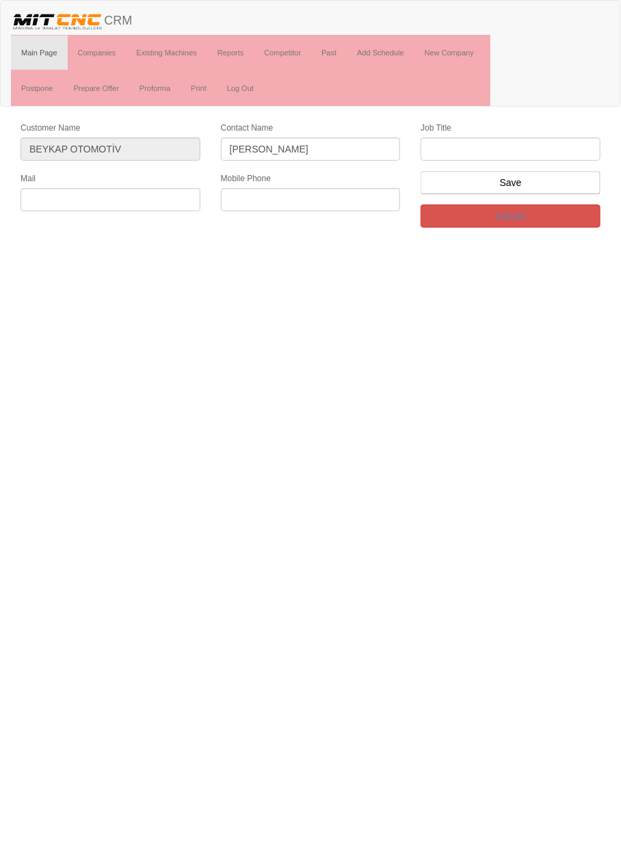
type input "[PERSON_NAME]"
click at [537, 137] on input "text" at bounding box center [510, 148] width 180 height 23
type input "Genel Müdür"
click at [159, 193] on input "text" at bounding box center [111, 199] width 180 height 23
click at [150, 196] on input "text" at bounding box center [111, 199] width 180 height 23
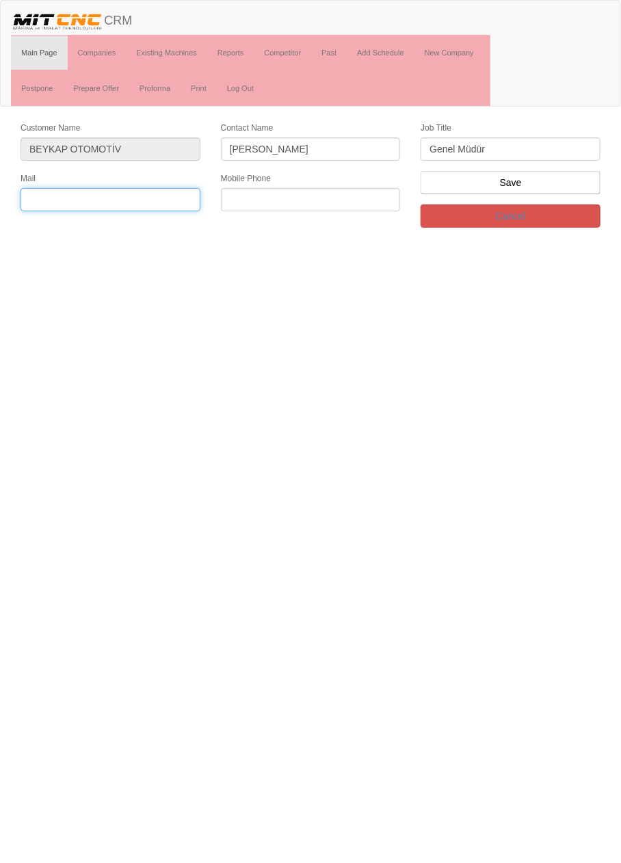
type input "M"
type input "mturan@beykap.com"
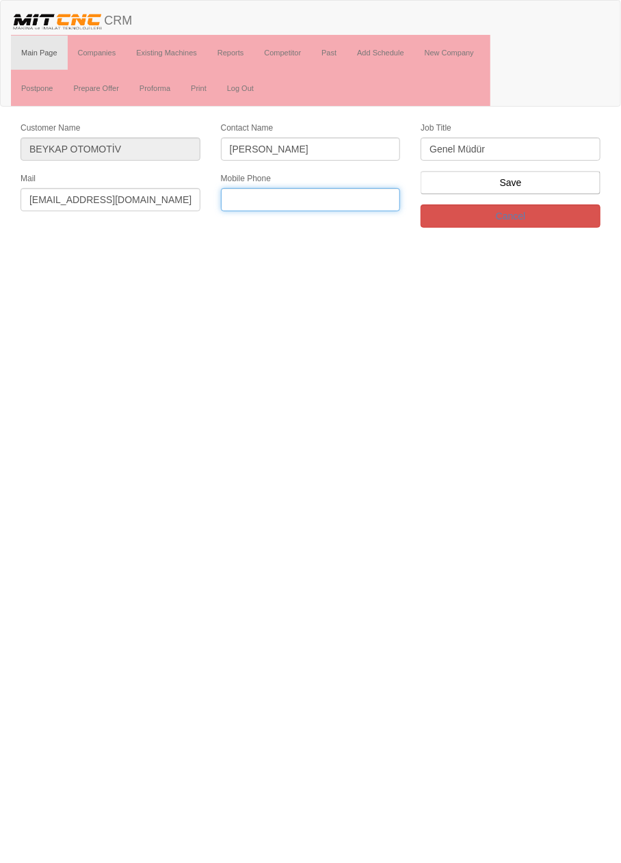
click at [347, 193] on input "text" at bounding box center [311, 199] width 180 height 23
click at [329, 194] on input "text" at bounding box center [311, 199] width 180 height 23
type input "0542 356 7987"
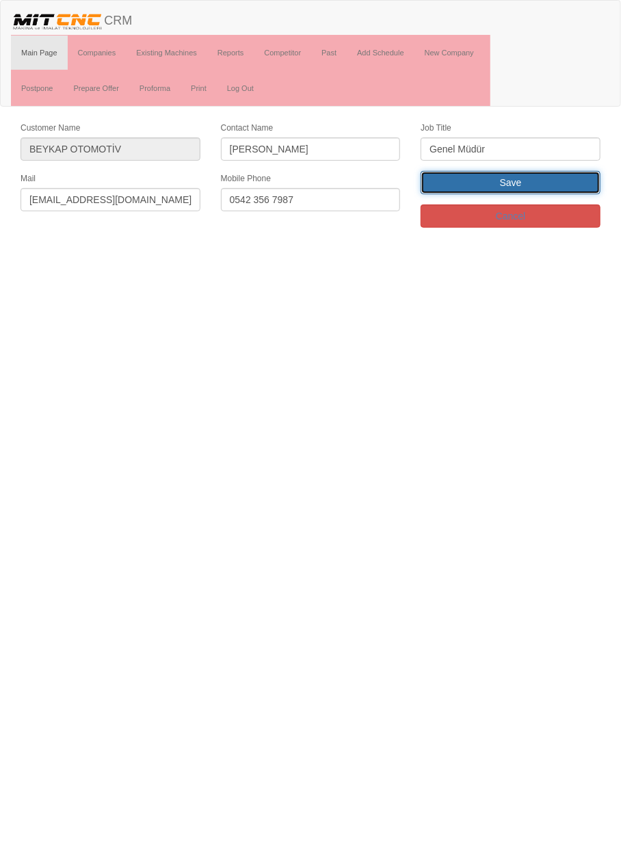
click at [550, 189] on input "Save" at bounding box center [510, 182] width 180 height 23
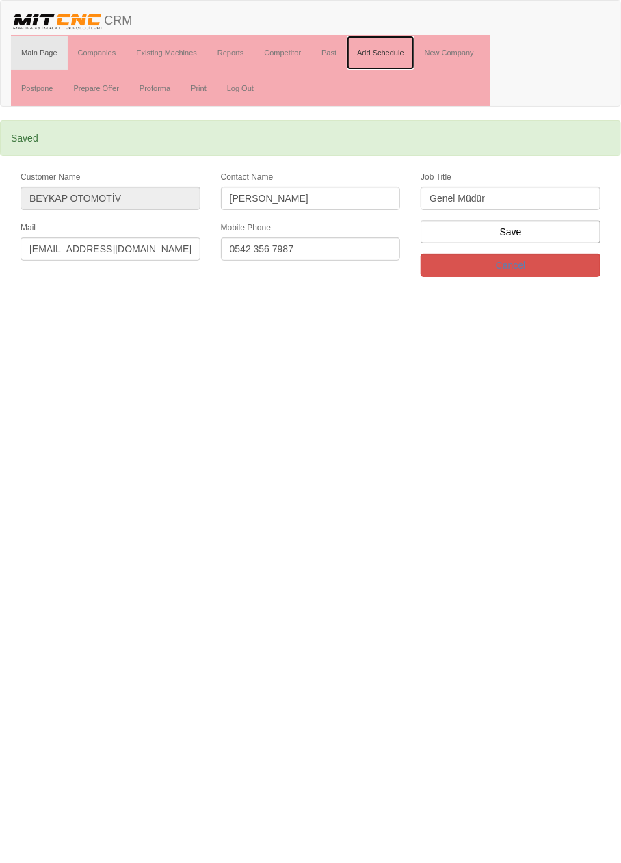
click at [393, 52] on link "Add Schedule" at bounding box center [381, 53] width 68 height 34
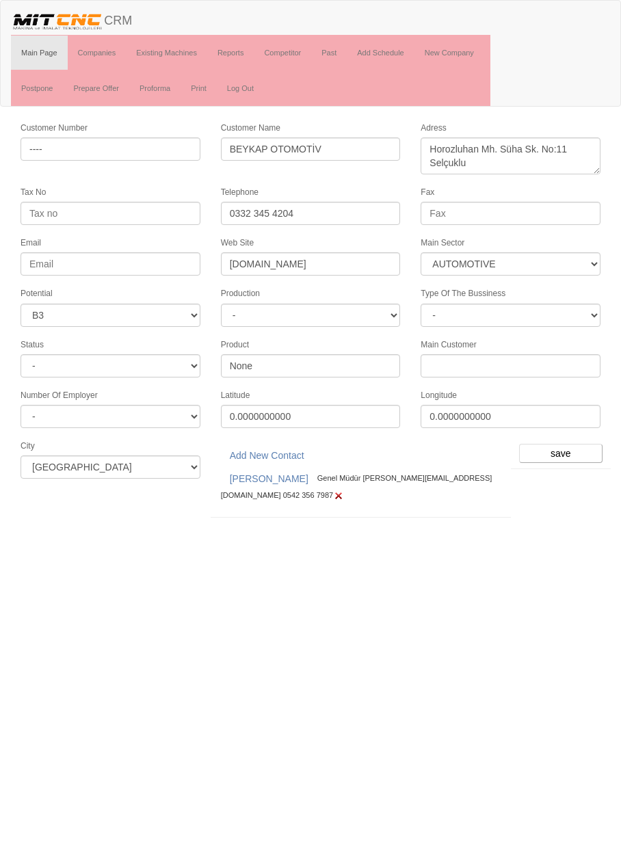
select select "370"
select select "6"
click at [563, 447] on input "save" at bounding box center [560, 453] width 83 height 19
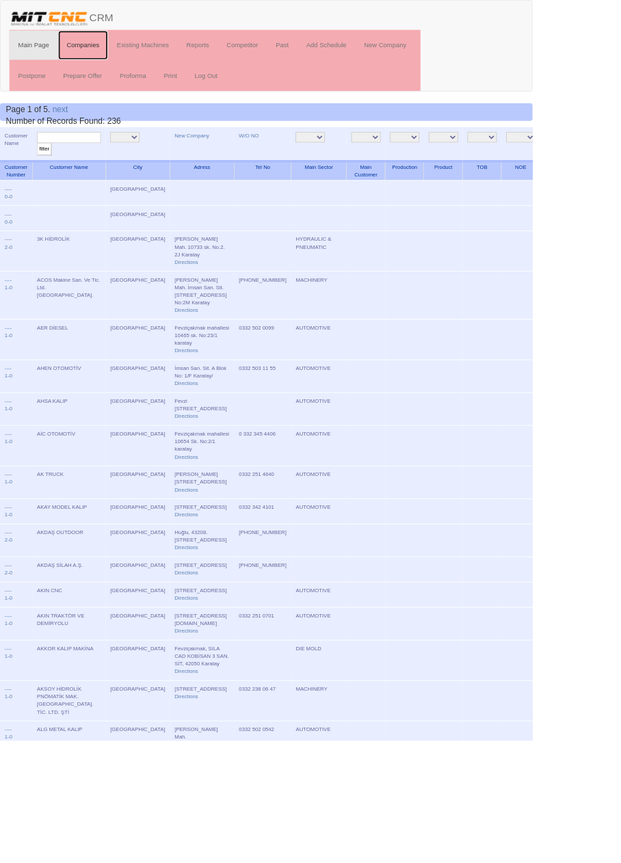
click at [96, 54] on link "Companies" at bounding box center [97, 53] width 59 height 34
click at [87, 155] on input "text" at bounding box center [80, 160] width 75 height 13
type input "Akd"
click at [43, 167] on input "filter" at bounding box center [51, 174] width 17 height 14
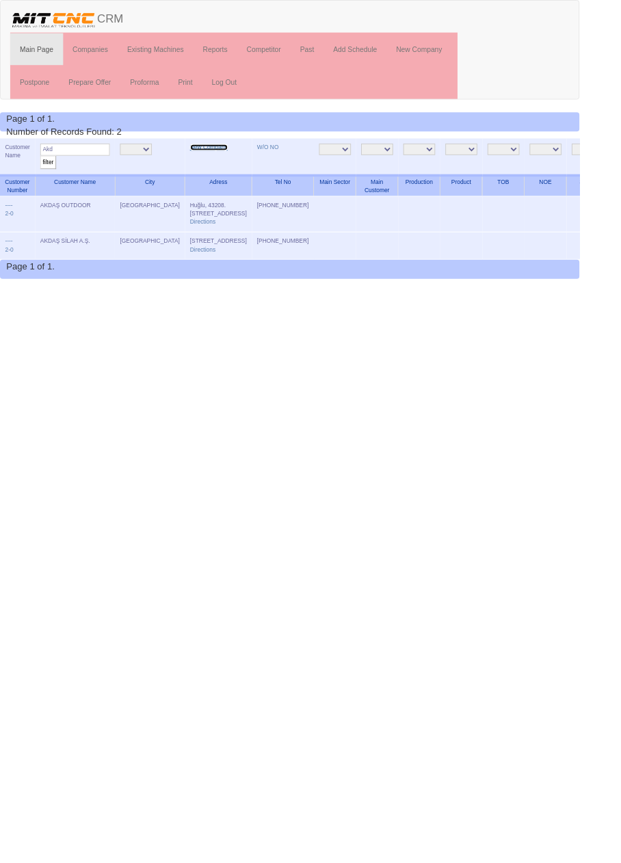
click at [204, 161] on link "New Company" at bounding box center [224, 158] width 40 height 7
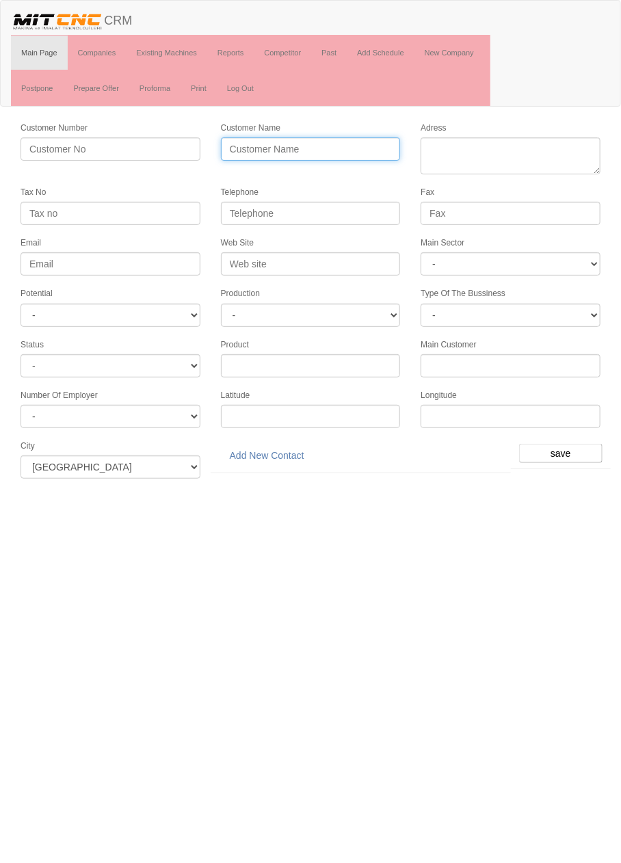
click at [329, 151] on input "Customer Name" at bounding box center [311, 148] width 180 height 23
type input "AKD OTOMOTİV"
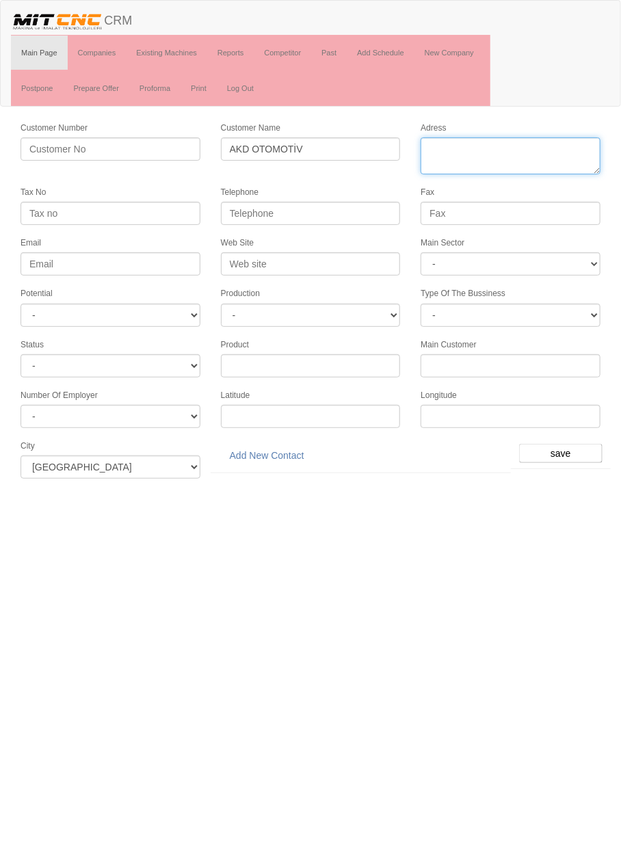
click at [554, 151] on textarea "Adress" at bounding box center [510, 155] width 180 height 37
paste textarea "Fevzi Çakmak Mh. Teksan Sanayi Sitesi 10758. Sk. No:25"
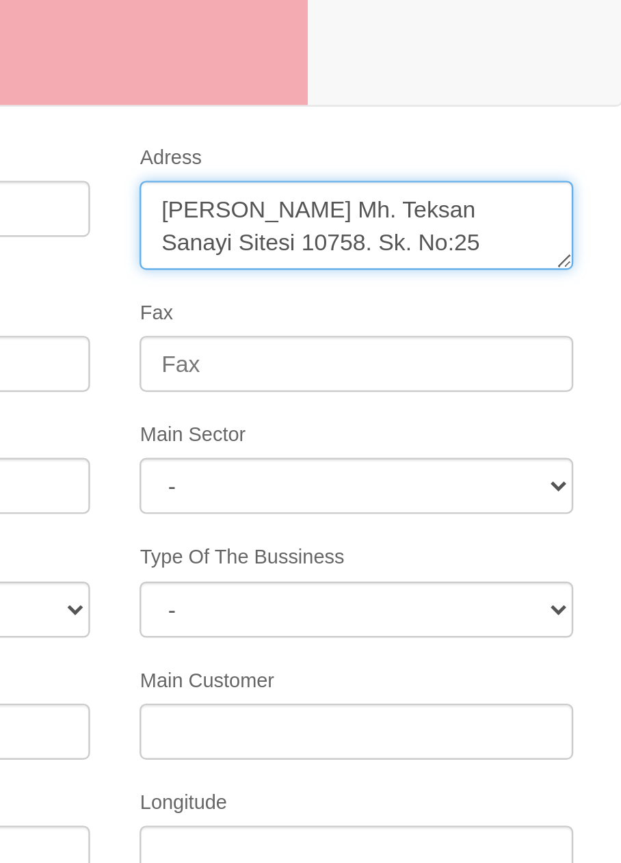
click at [578, 146] on textarea "Adress" at bounding box center [510, 155] width 180 height 37
click at [457, 160] on textarea "Adress" at bounding box center [510, 155] width 180 height 37
click at [505, 161] on textarea "Adress" at bounding box center [510, 155] width 180 height 37
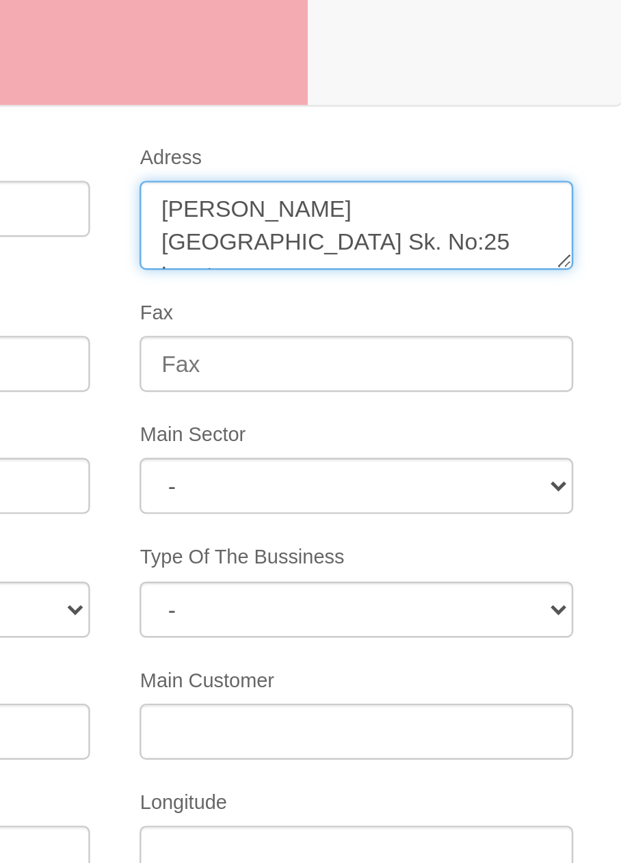
click at [576, 148] on textarea "Adress" at bounding box center [510, 155] width 180 height 37
click at [584, 148] on textarea "Adress" at bounding box center [510, 155] width 180 height 37
click at [580, 146] on textarea "Adress" at bounding box center [510, 155] width 180 height 37
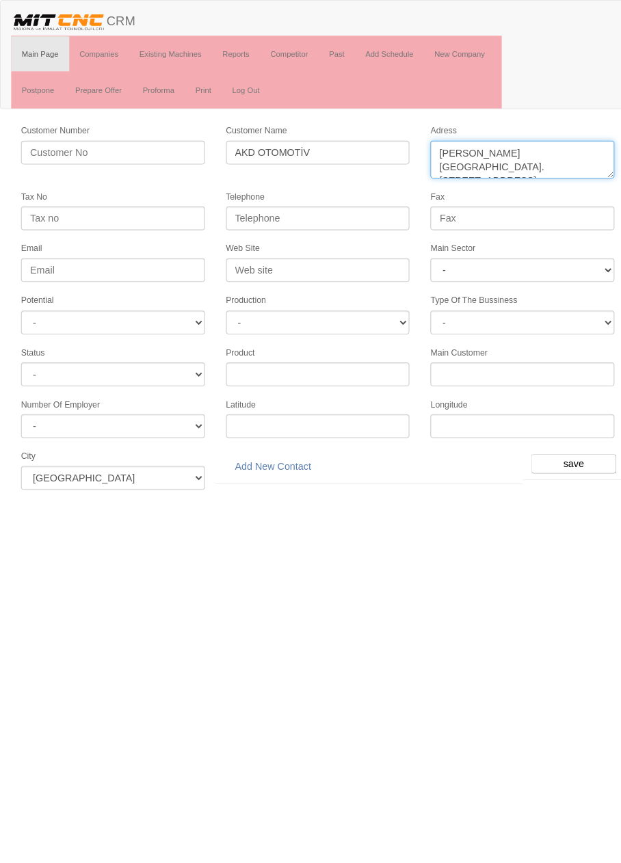
type textarea "[PERSON_NAME][GEOGRAPHIC_DATA]. [STREET_ADDRESS]"
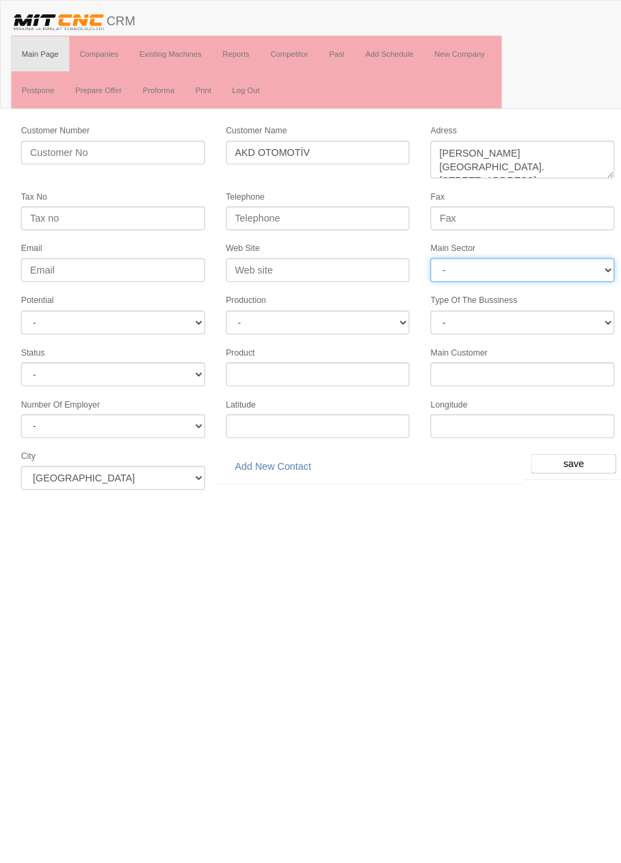
click at [516, 257] on select "- DIE MOLD MACHINERY DEFENCE ELECTRICAL COMPONENTS MEDICAL TOOL MANUFACTURING J…" at bounding box center [510, 263] width 180 height 23
select select "370"
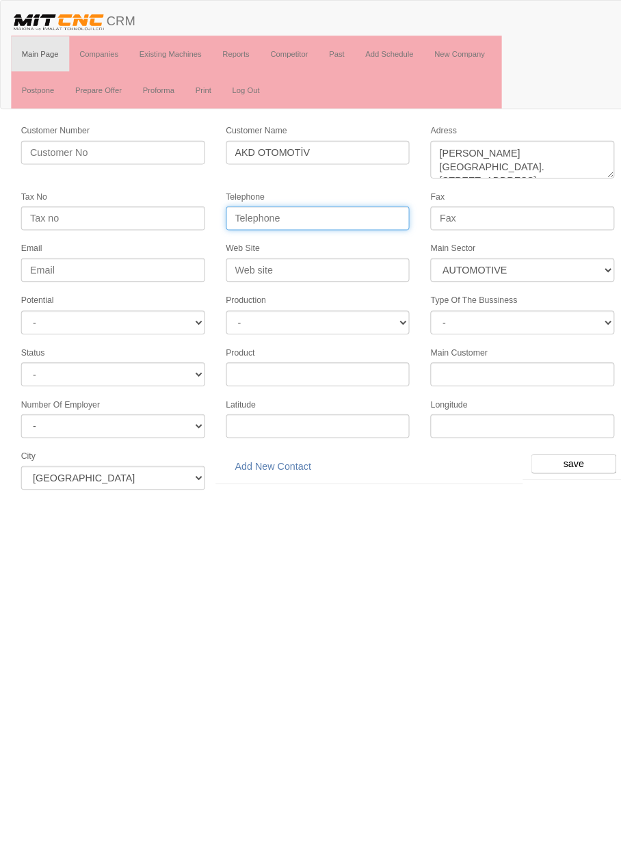
paste input "0 332 248 85 00"
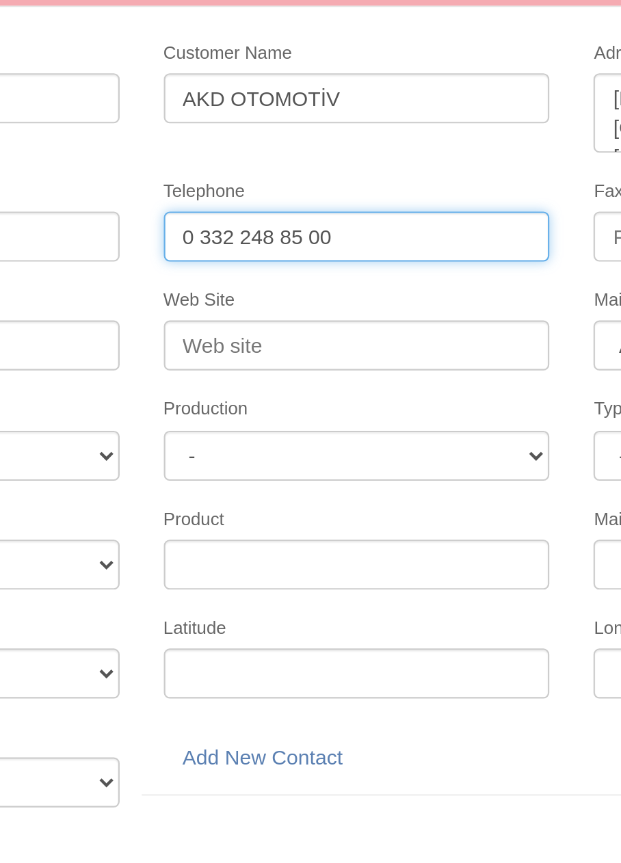
click at [289, 214] on input "0 332 248 85 00" at bounding box center [311, 213] width 180 height 23
click at [240, 212] on input "0 332 248 8500" at bounding box center [311, 213] width 180 height 23
click at [241, 213] on input "0 332 248 8500" at bounding box center [311, 213] width 180 height 23
click at [236, 209] on input "0 332 248 8500" at bounding box center [311, 213] width 180 height 23
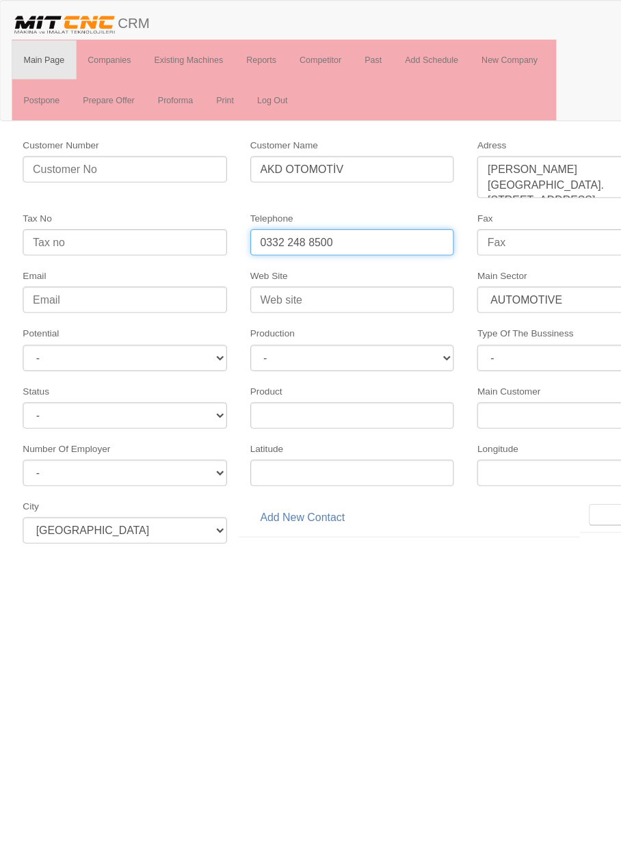
type input "0332 248 8500"
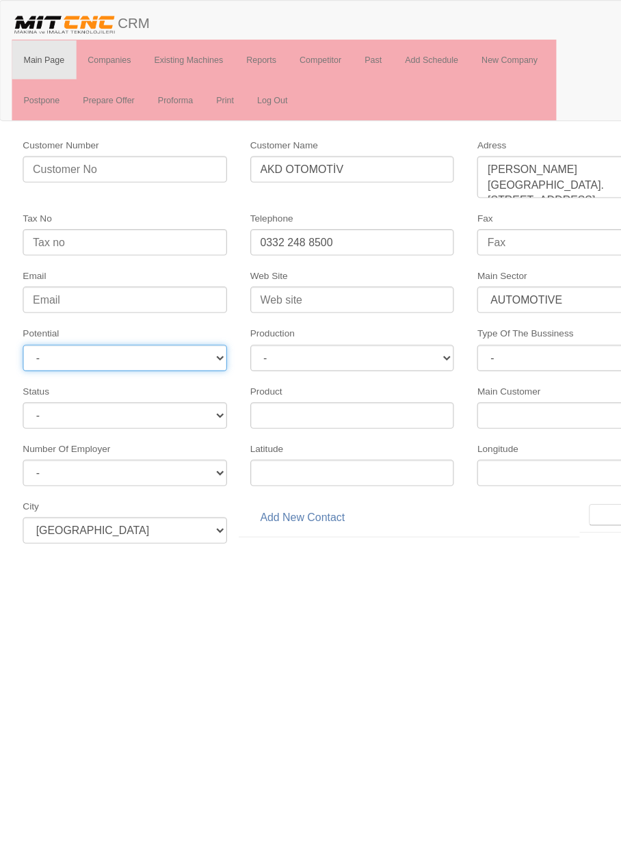
click at [157, 308] on select "- A1 A2 A3 B1 B2 B3 C1 C2 C3" at bounding box center [111, 315] width 180 height 23
select select "6"
click at [533, 444] on input "save" at bounding box center [560, 453] width 83 height 19
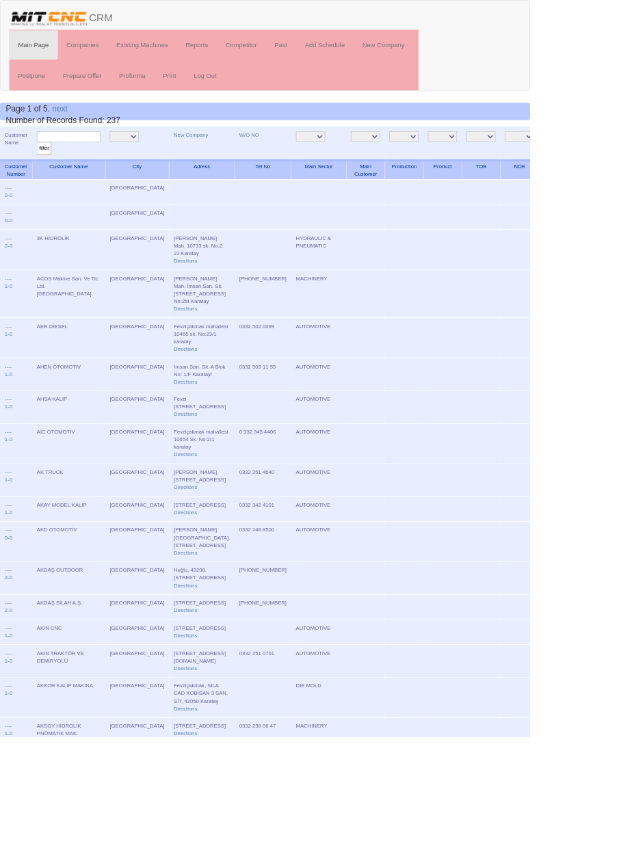
click at [90, 159] on input "text" at bounding box center [80, 160] width 75 height 13
type input "akd o"
click at [43, 167] on input "filter" at bounding box center [51, 174] width 17 height 14
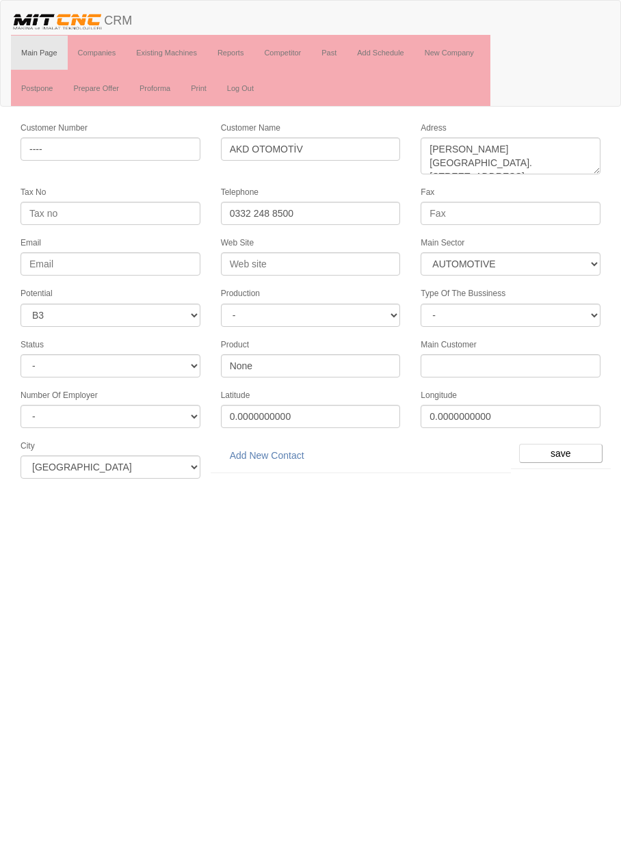
select select "370"
select select "6"
click at [282, 446] on link "Add New Contact" at bounding box center [267, 455] width 92 height 23
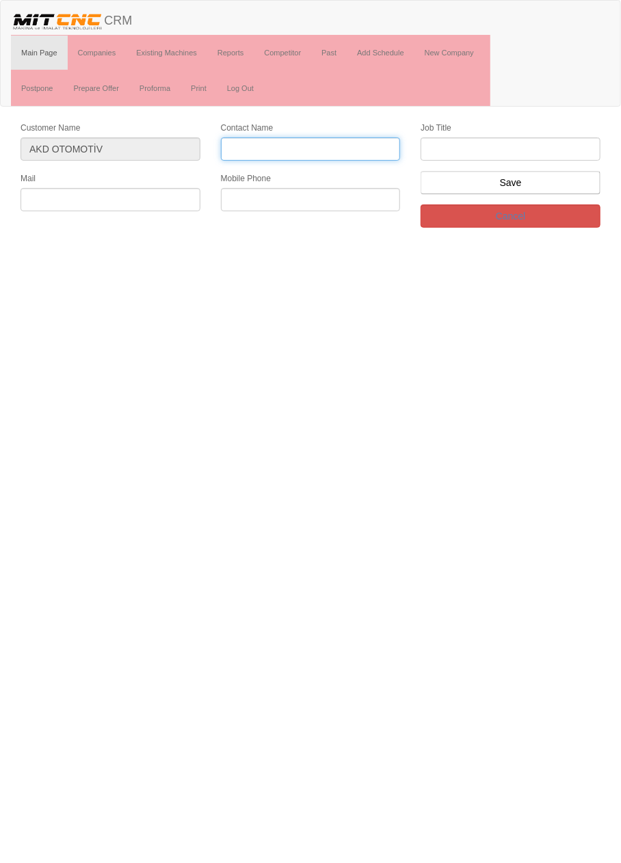
paste input "[PERSON_NAME]"
type input "[PERSON_NAME]"
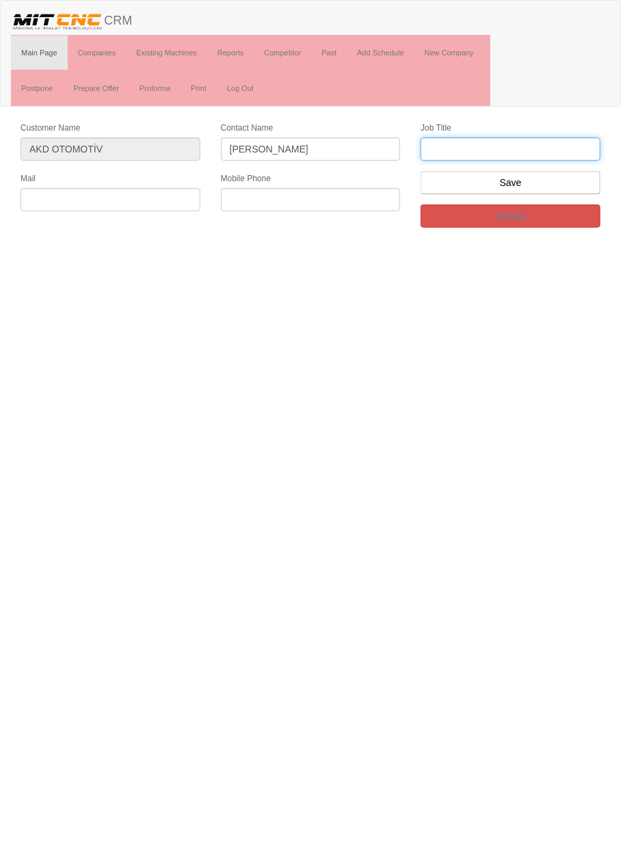
click at [521, 150] on input "text" at bounding box center [510, 148] width 180 height 23
type input "Genel Müdür"
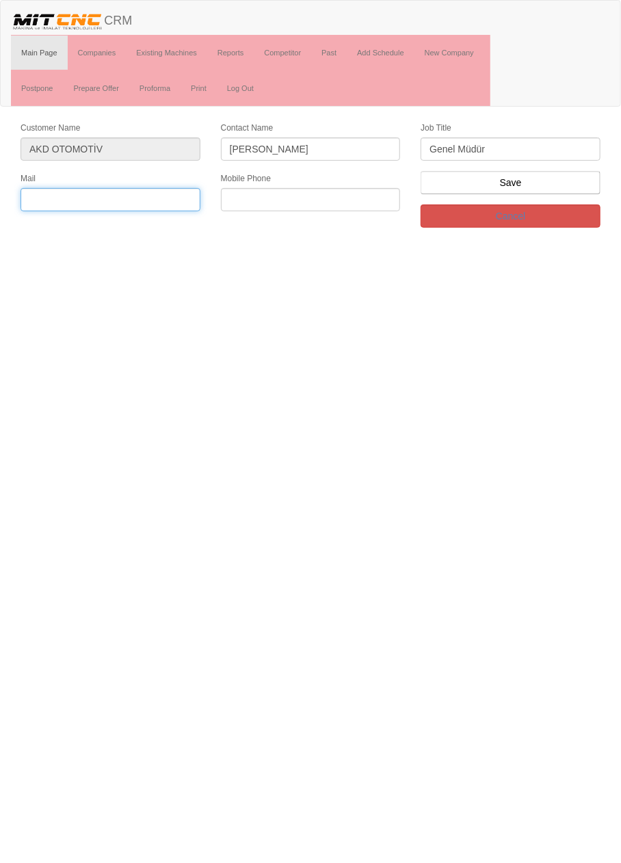
click at [153, 191] on input "text" at bounding box center [111, 199] width 180 height 23
paste input "[EMAIL_ADDRESS][DOMAIN_NAME]"
type input "[EMAIL_ADDRESS][DOMAIN_NAME]"
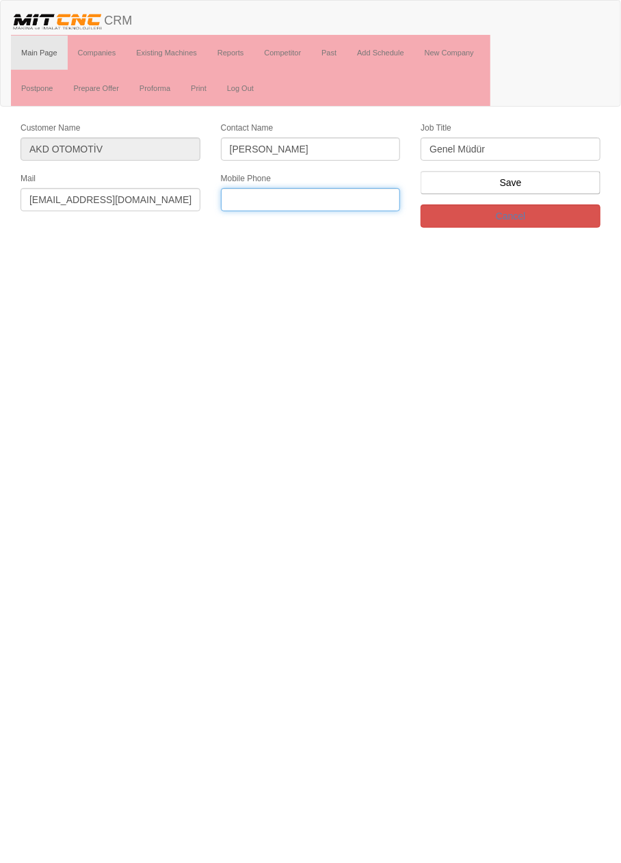
click at [312, 198] on input "text" at bounding box center [311, 199] width 180 height 23
paste input "[PHONE_NUMBER]"
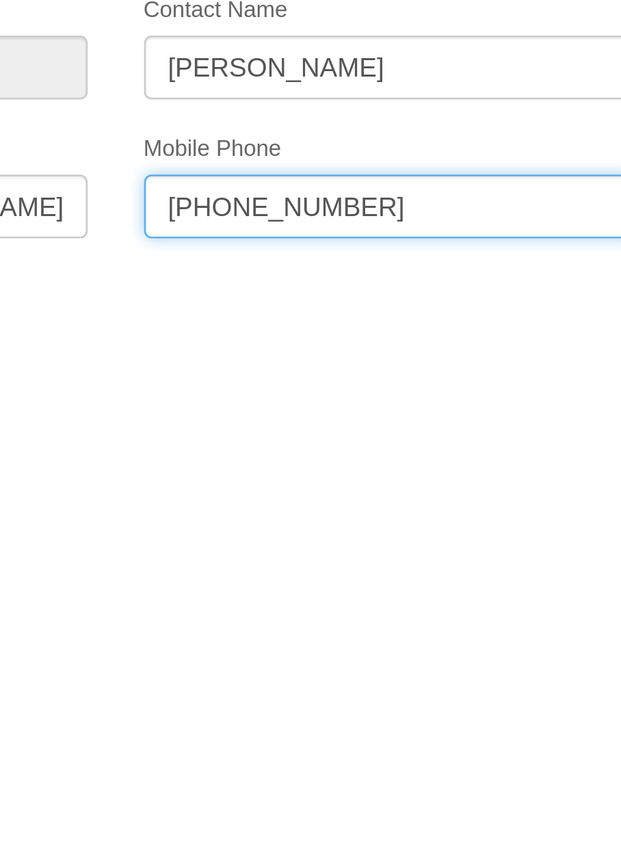
click at [279, 196] on input "[PHONE_NUMBER]" at bounding box center [311, 199] width 180 height 23
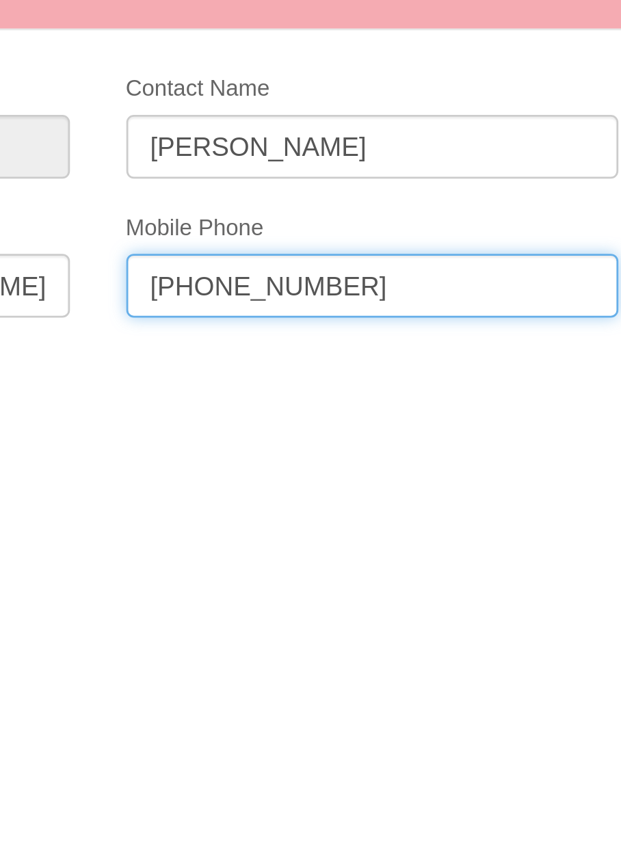
click at [258, 198] on input "[PHONE_NUMBER]" at bounding box center [311, 199] width 180 height 23
click at [263, 196] on input "[PHONE_NUMBER]" at bounding box center [311, 199] width 180 height 23
click at [241, 197] on input "[PHONE_NUMBER]" at bounding box center [311, 199] width 180 height 23
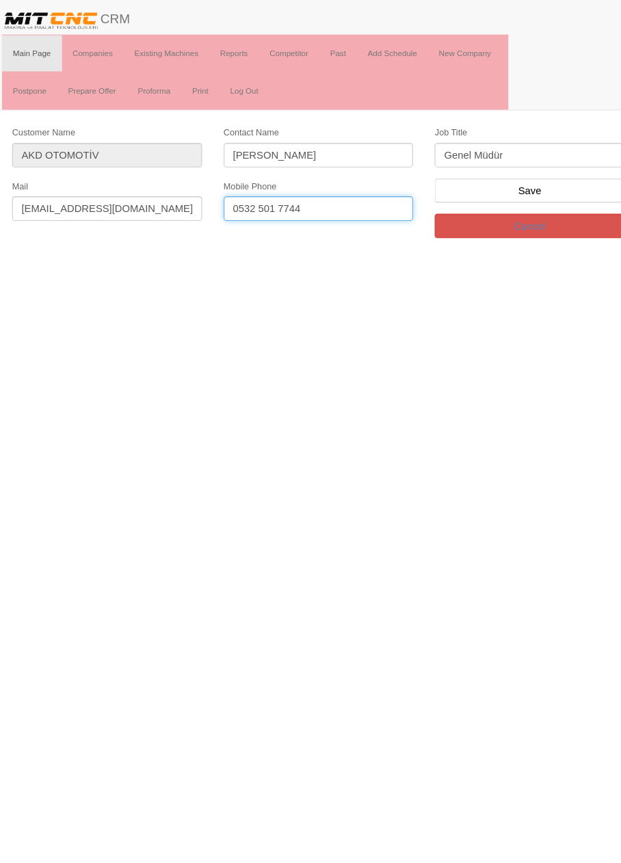
type input "0532 501 7744"
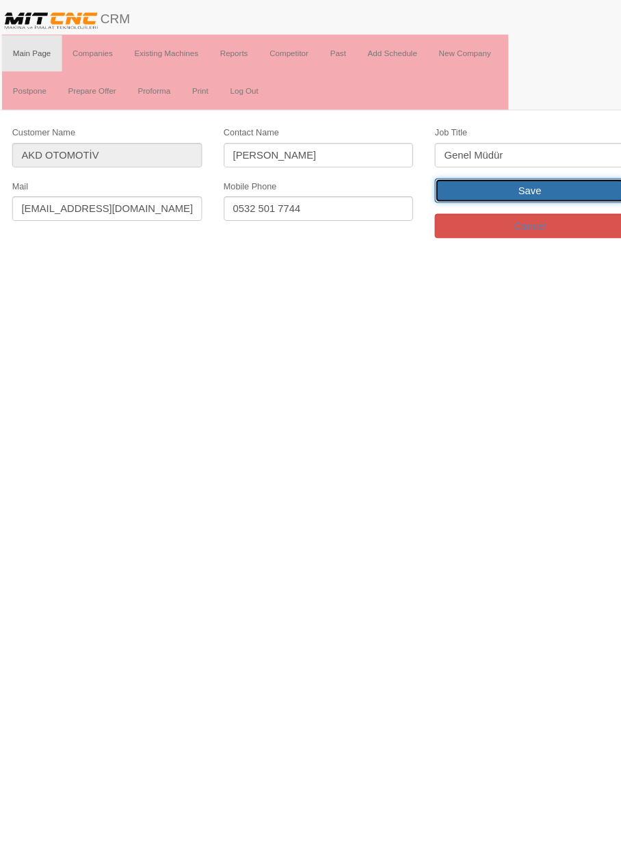
click at [542, 188] on input "Save" at bounding box center [510, 182] width 180 height 23
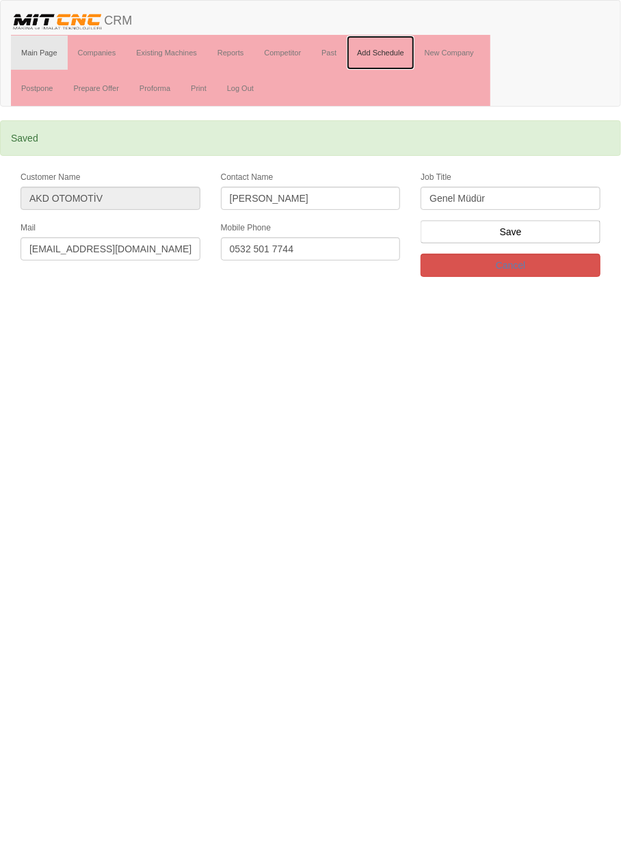
click at [390, 55] on link "Add Schedule" at bounding box center [381, 53] width 68 height 34
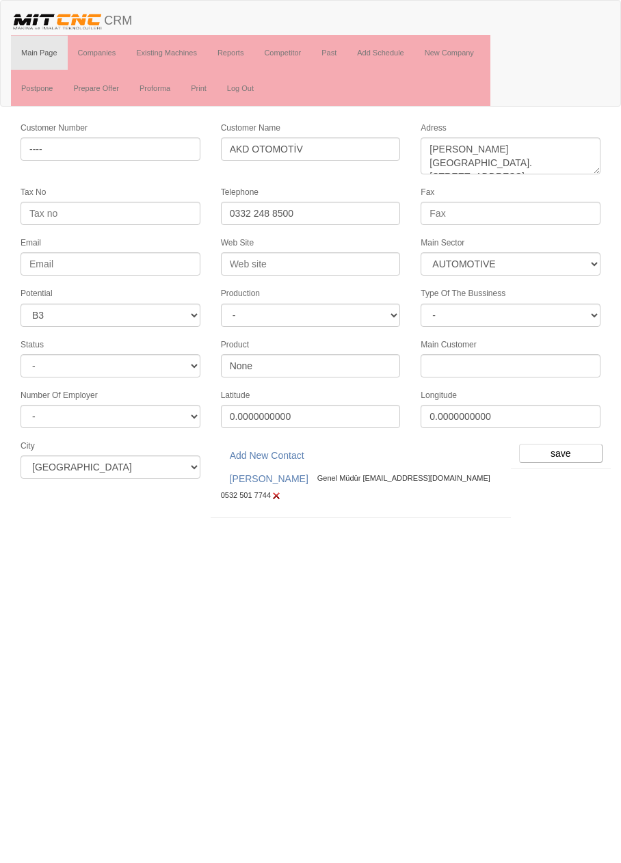
select select "370"
select select "6"
click at [566, 444] on input "save" at bounding box center [560, 453] width 83 height 19
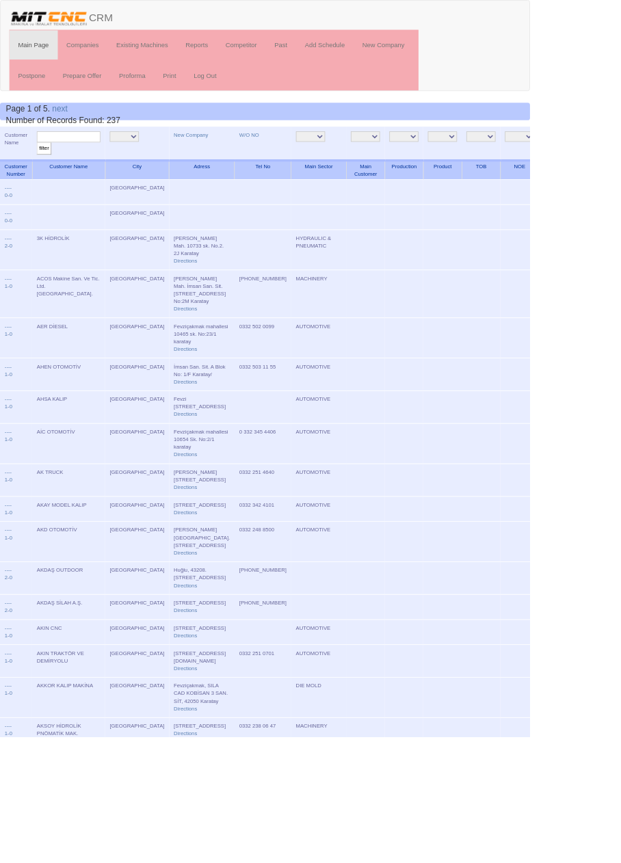
click at [103, 159] on input "text" at bounding box center [80, 160] width 75 height 13
type input "Akman"
click at [43, 167] on input "filter" at bounding box center [51, 174] width 17 height 14
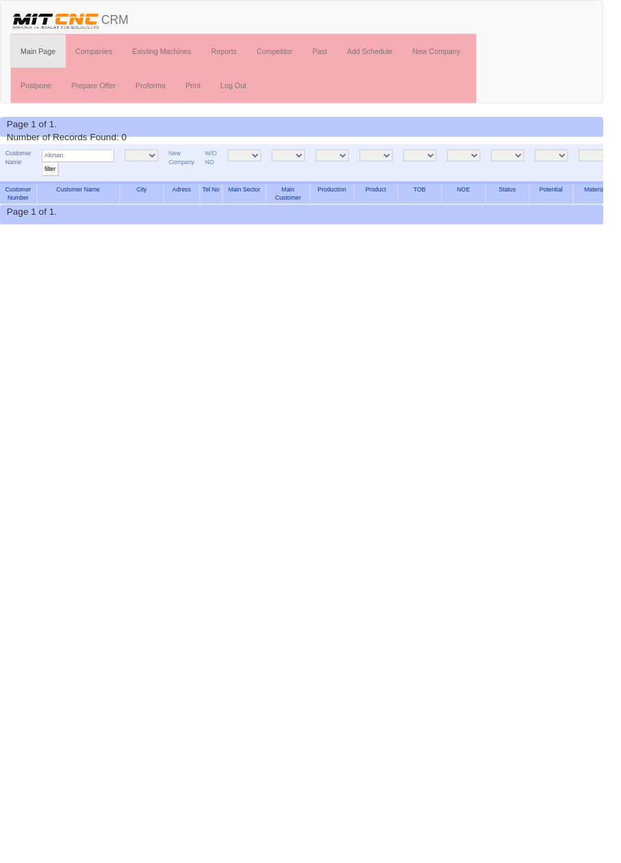
click at [109, 158] on input "Akman" at bounding box center [80, 160] width 75 height 13
click at [56, 157] on input "Akman" at bounding box center [80, 160] width 75 height 13
click at [324, 50] on link "Past" at bounding box center [329, 53] width 36 height 34
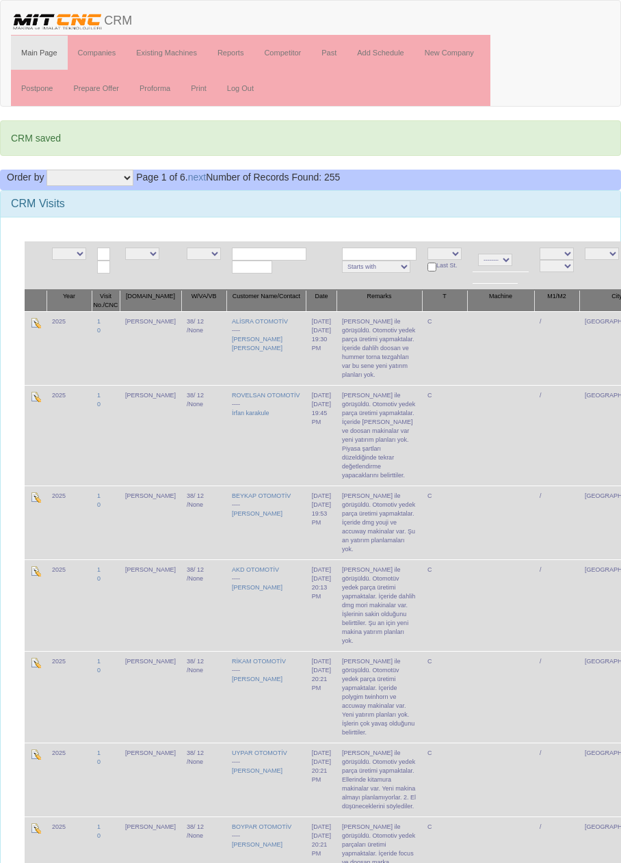
scroll to position [3697, 0]
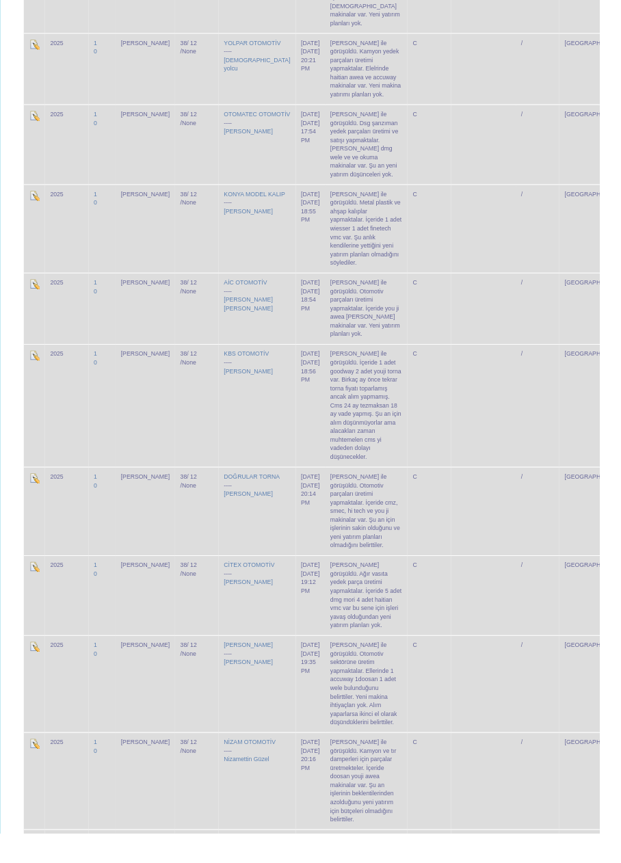
scroll to position [1548, 0]
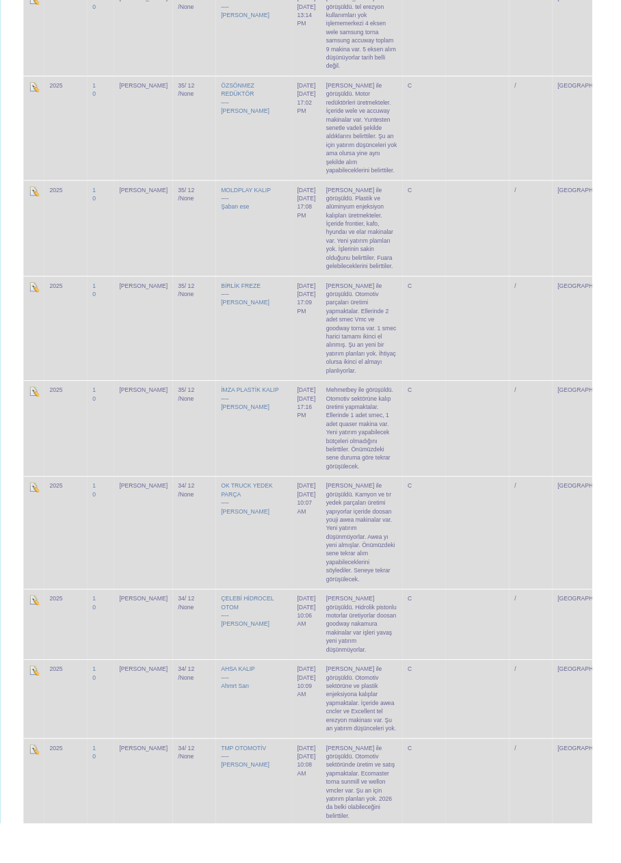
scroll to position [3580, 0]
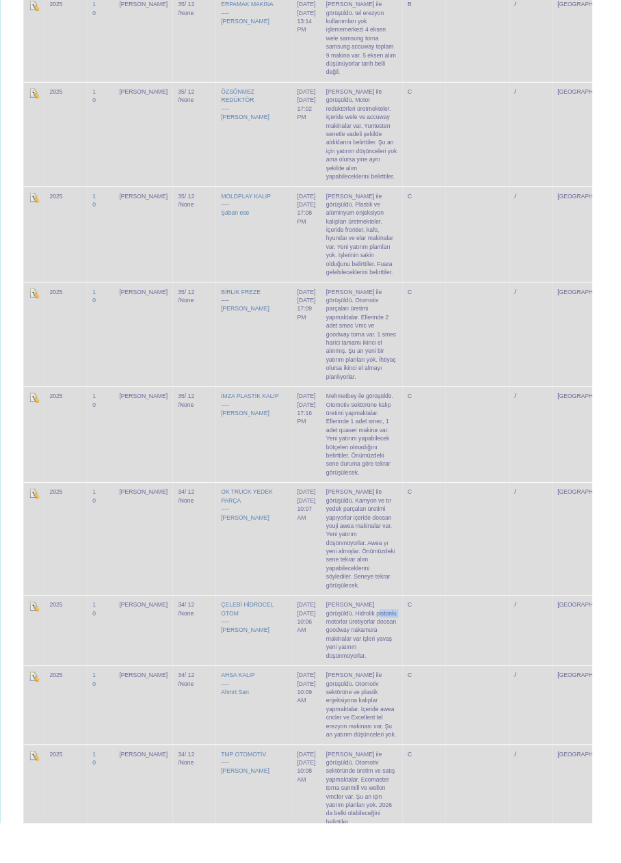
click at [400, 698] on td "[PERSON_NAME] ile görüşüldü. Otomotiv sektörüne ve plastik enjeksiyona kalıplar…" at bounding box center [378, 739] width 85 height 83
copy td "[PERSON_NAME] ile görüşüldü. Otomotiv sektöründe üretim ve satış yapmaktalar. E…"
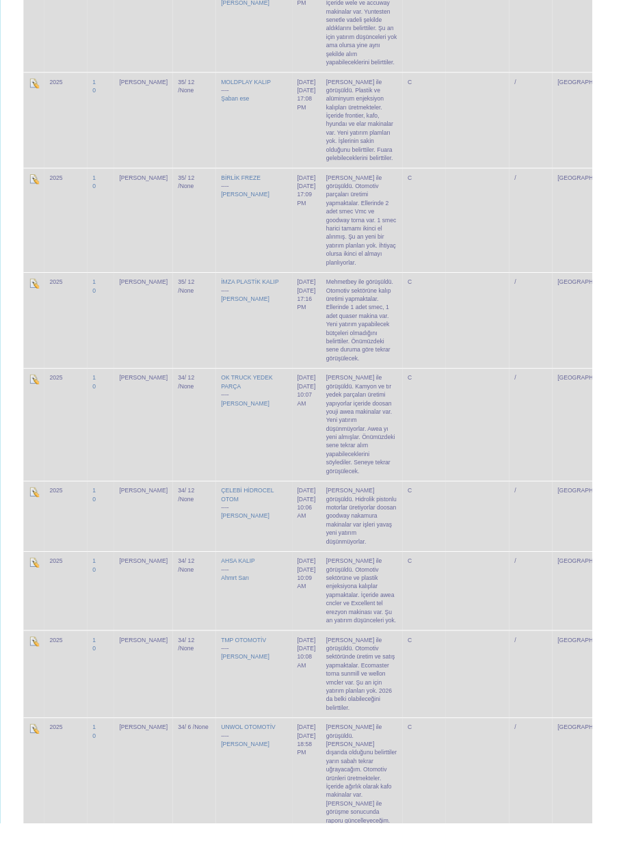
copy td "Süleyman bey ile görüşüldü. Otomotiv sektöründe üretim ve satış yapmaktalar. Ec…"
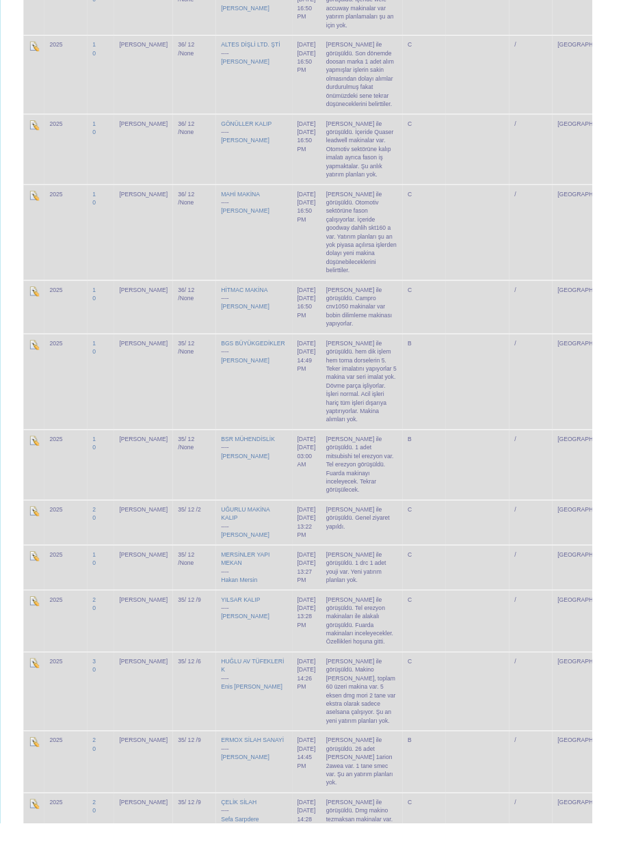
scroll to position [1205, 0]
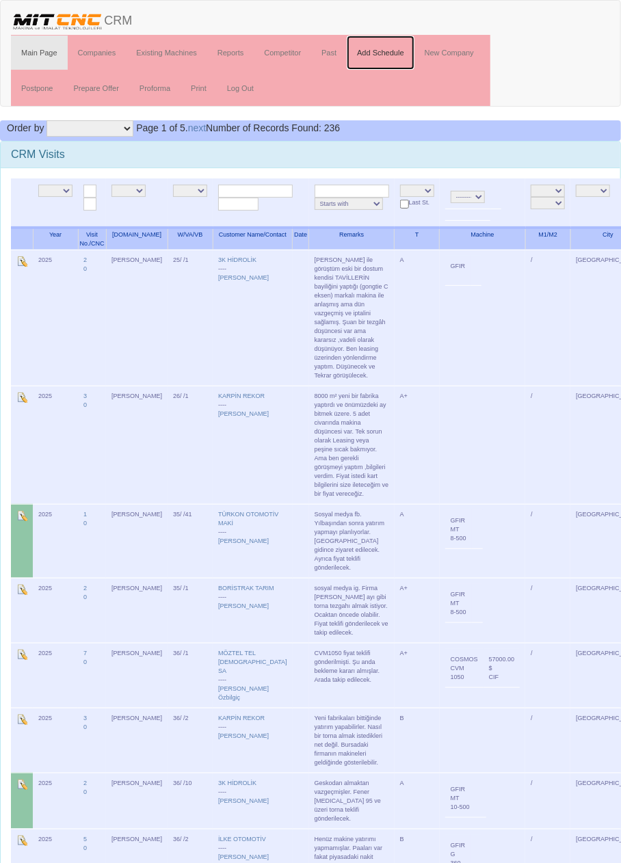
click at [381, 51] on link "Add Schedule" at bounding box center [381, 53] width 68 height 34
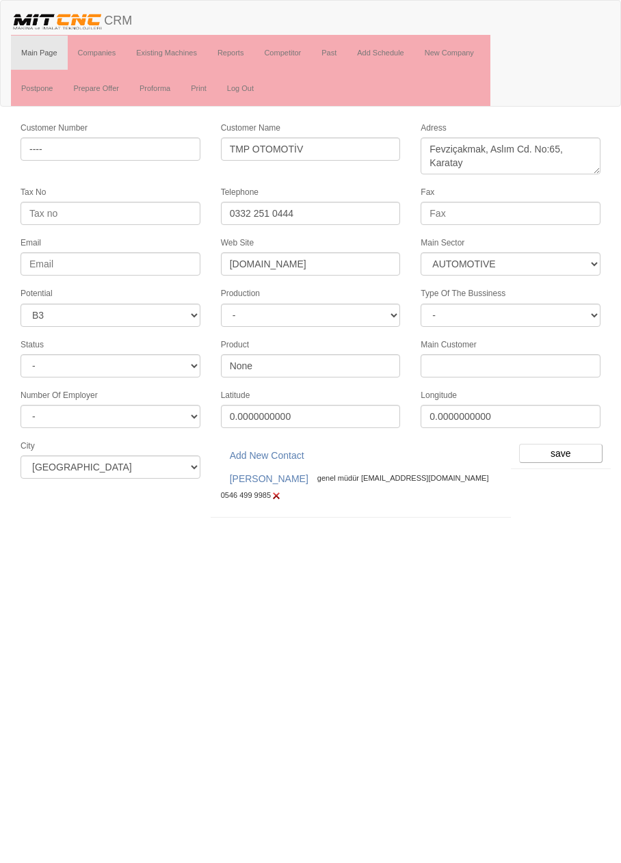
select select "370"
select select "6"
click at [568, 446] on input "save" at bounding box center [560, 453] width 83 height 19
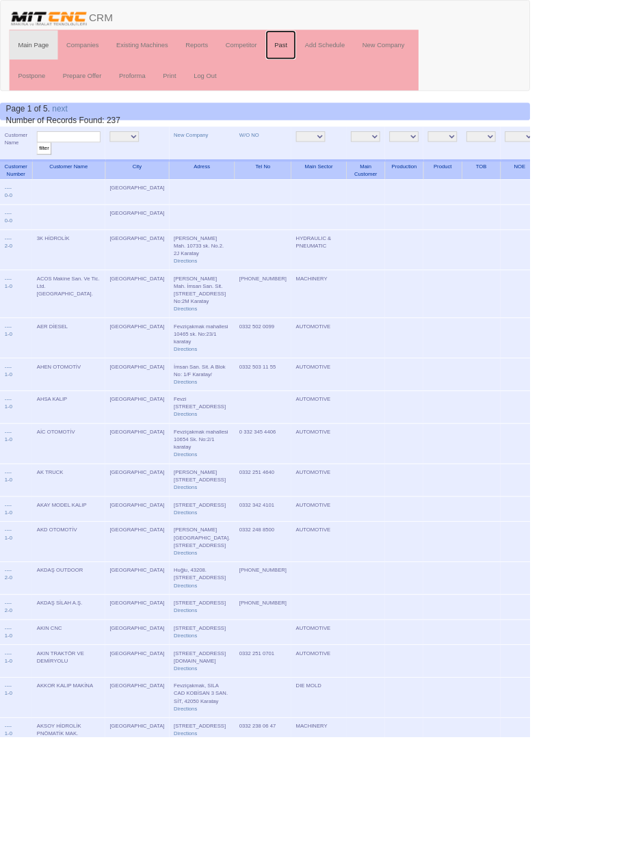
click at [337, 51] on link "Past" at bounding box center [329, 53] width 36 height 34
